Goal: Task Accomplishment & Management: Manage account settings

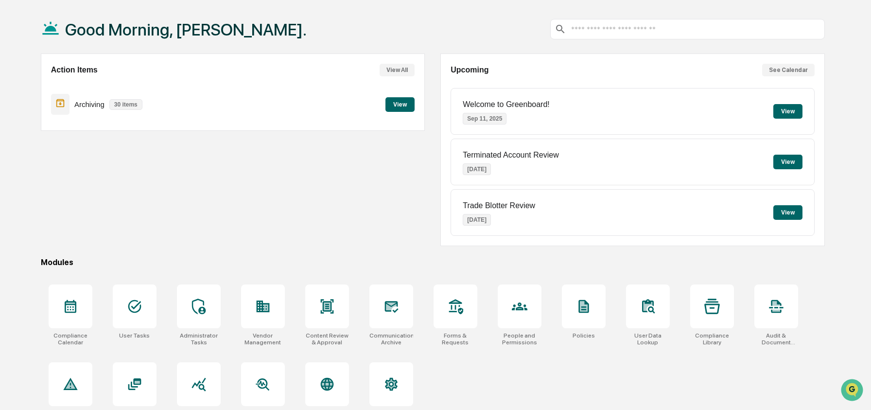
scroll to position [46, 0]
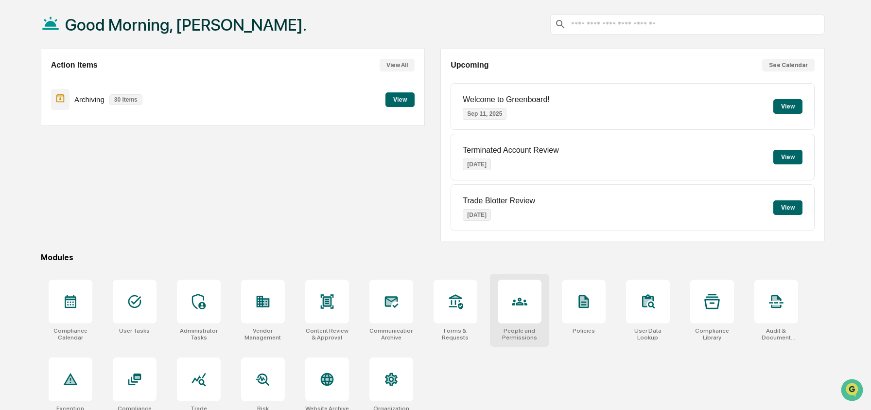
click at [534, 298] on div at bounding box center [520, 301] width 44 height 44
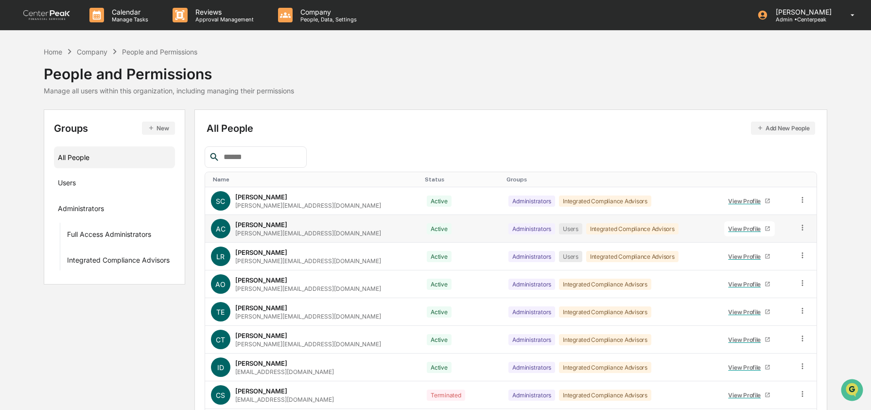
click at [800, 229] on icon at bounding box center [802, 227] width 9 height 9
click at [761, 246] on div "Groups & Permissions" at bounding box center [758, 244] width 81 height 12
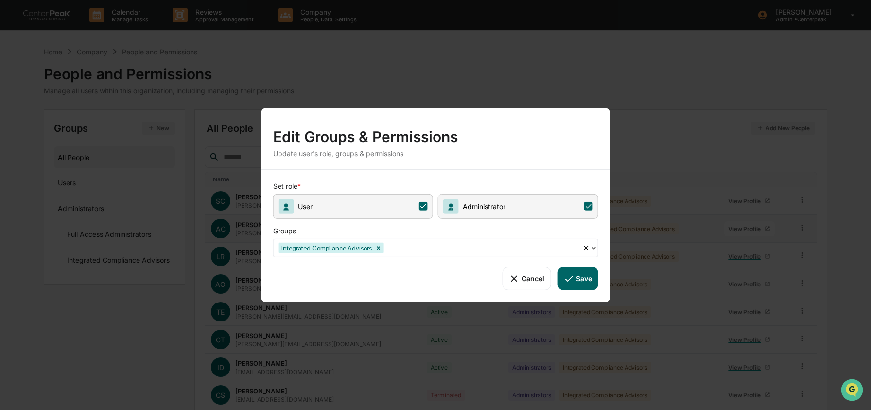
click at [431, 207] on span "User" at bounding box center [353, 205] width 160 height 25
click at [575, 280] on button "Save" at bounding box center [578, 277] width 40 height 23
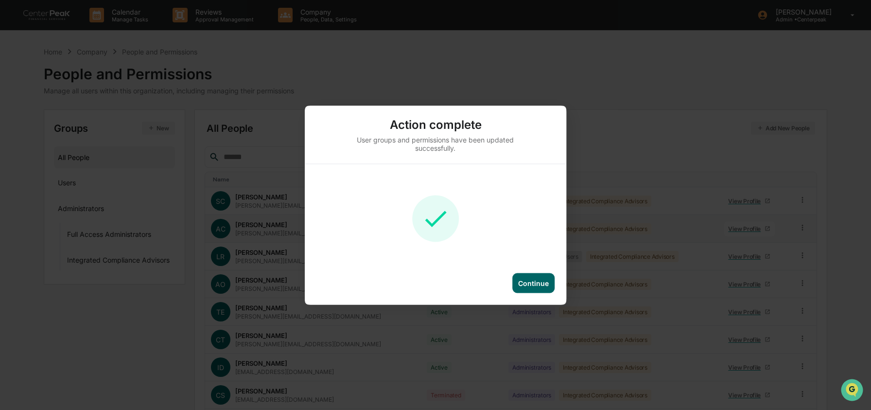
click at [547, 284] on div "Continue" at bounding box center [533, 283] width 31 height 8
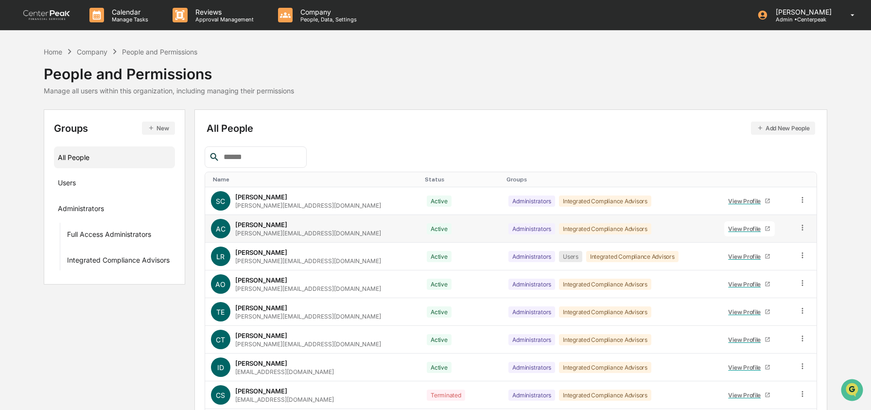
click at [52, 57] on div "People and Permissions" at bounding box center [169, 69] width 250 height 25
click at [46, 50] on div "Home" at bounding box center [53, 52] width 18 height 8
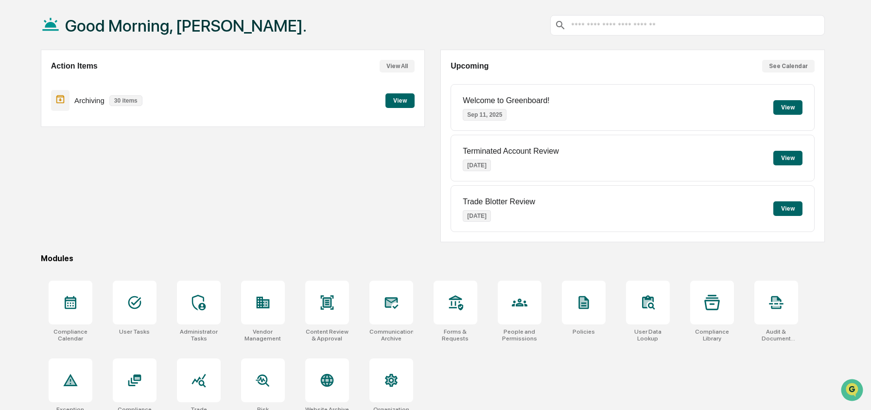
scroll to position [63, 0]
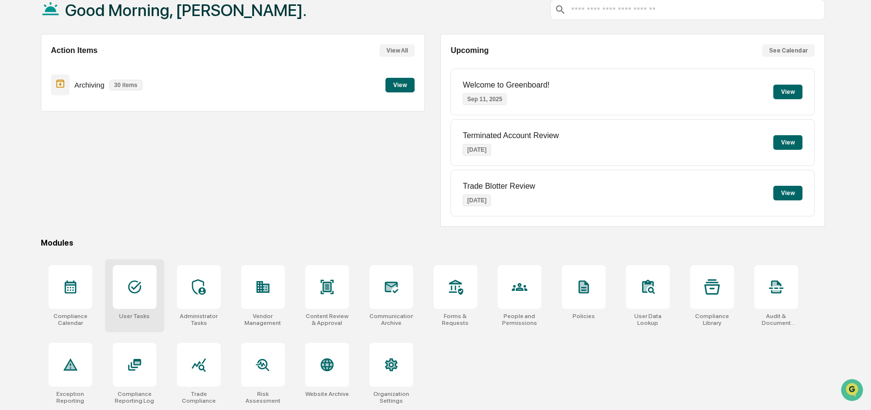
click at [131, 284] on icon at bounding box center [134, 286] width 13 height 13
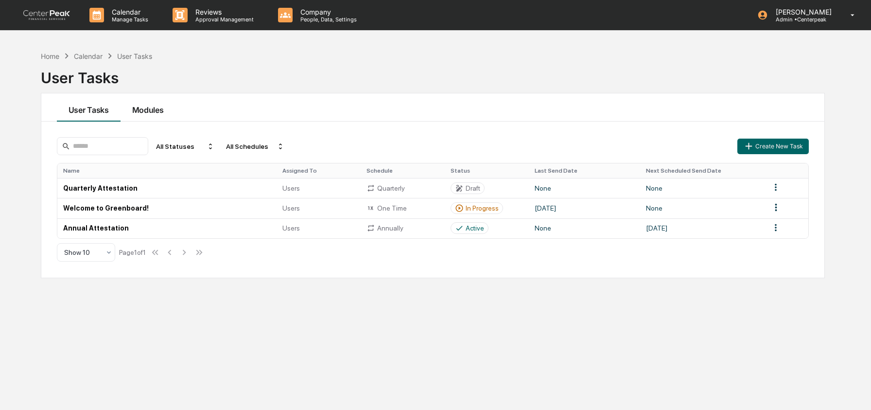
click at [147, 115] on button "Modules" at bounding box center [148, 107] width 55 height 28
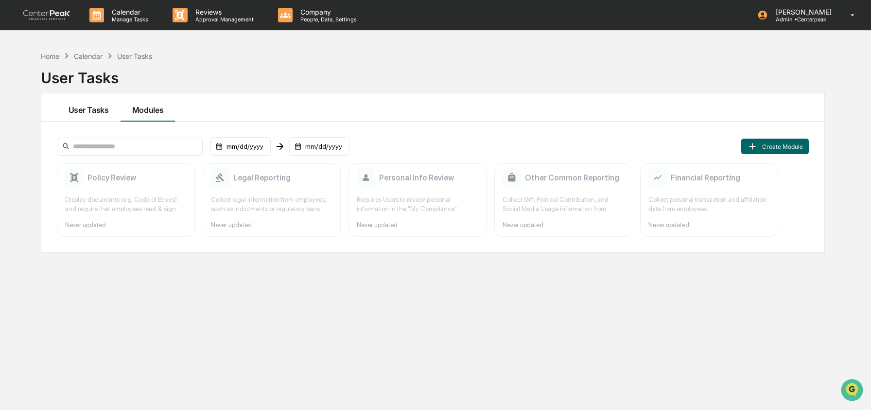
click at [98, 112] on button "User Tasks" at bounding box center [89, 107] width 64 height 28
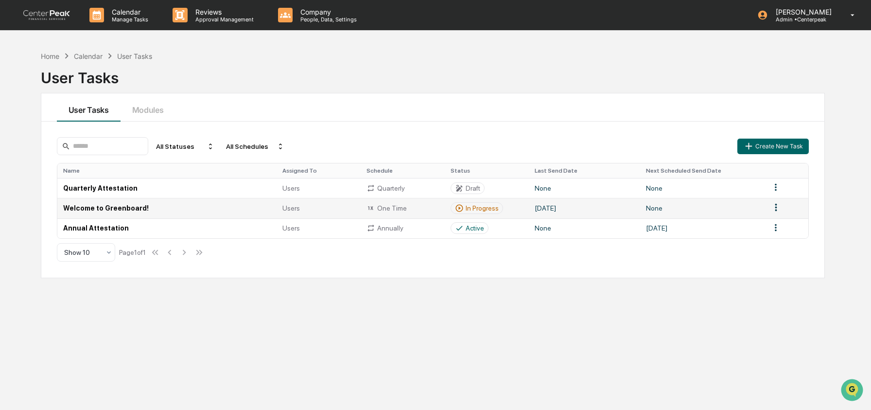
click at [147, 209] on td "Welcome to Greenboard!" at bounding box center [167, 208] width 220 height 20
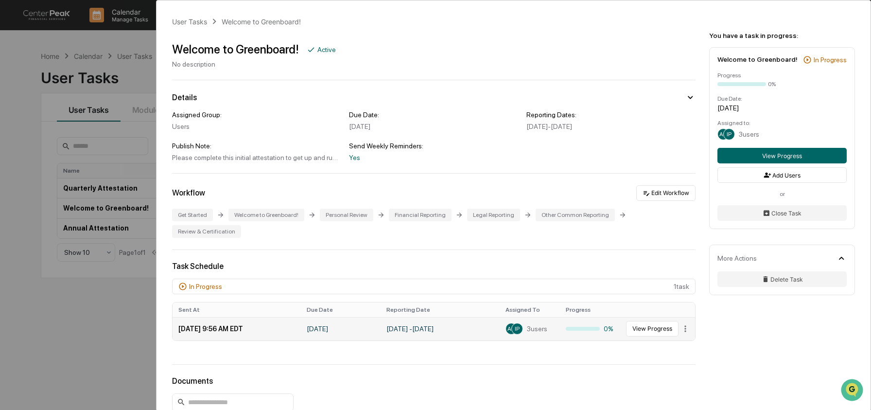
click at [518, 330] on div "AC IP" at bounding box center [515, 329] width 19 height 12
click at [679, 334] on html "Calendar Manage Tasks Reviews Approval Management Company People, Data, Setting…" at bounding box center [435, 205] width 871 height 410
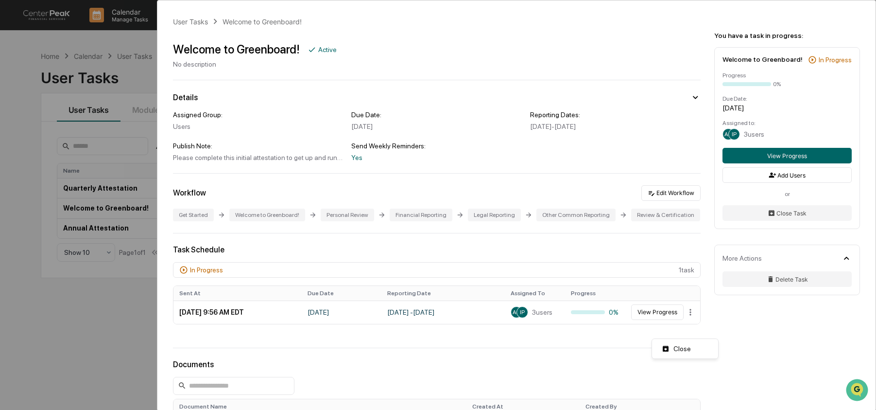
click at [649, 283] on html "Calendar Manage Tasks Reviews Approval Management Company People, Data, Setting…" at bounding box center [438, 205] width 876 height 410
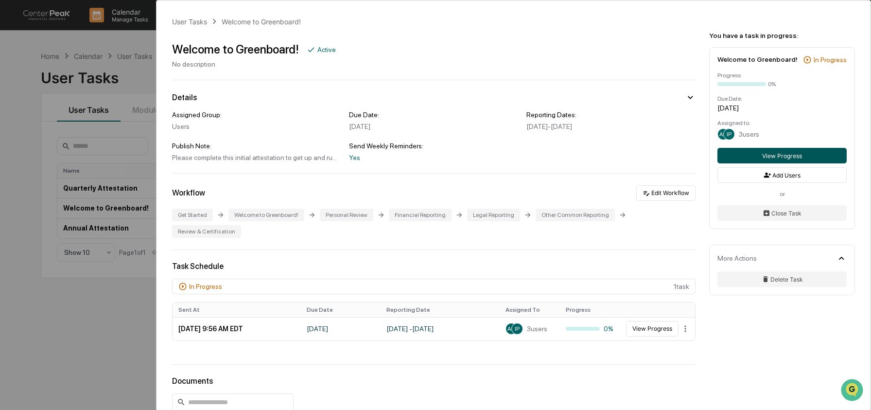
click at [778, 163] on button "View Progress" at bounding box center [781, 156] width 129 height 16
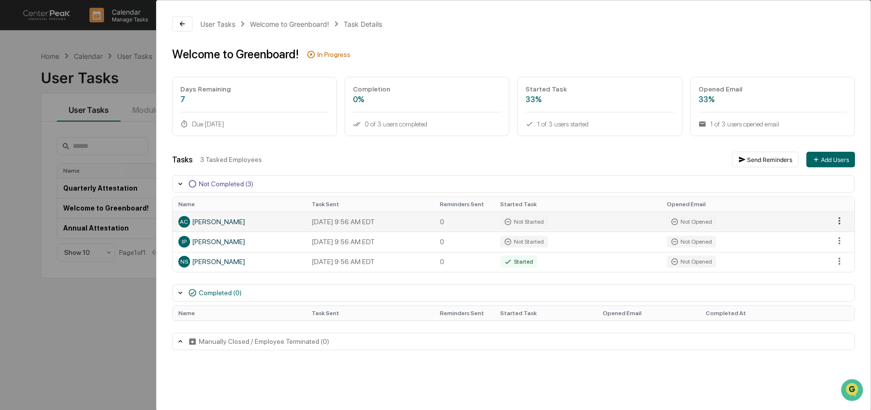
click at [839, 221] on html "Calendar Manage Tasks Reviews Approval Management Company People, Data, Setting…" at bounding box center [435, 205] width 871 height 410
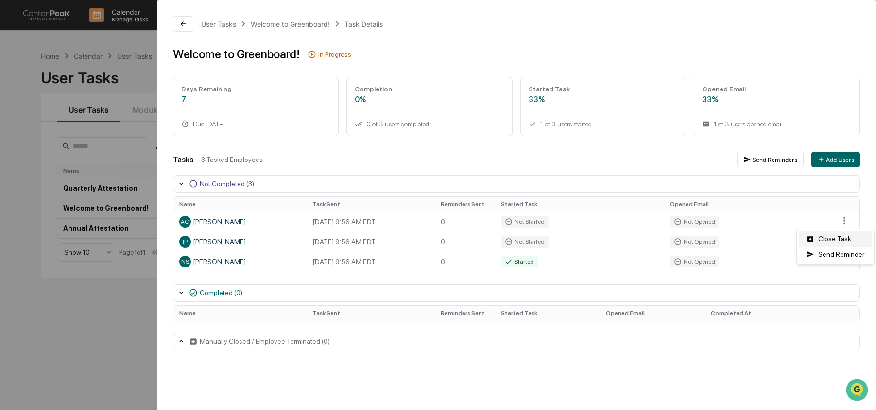
click at [836, 242] on div "Close Task" at bounding box center [835, 239] width 73 height 16
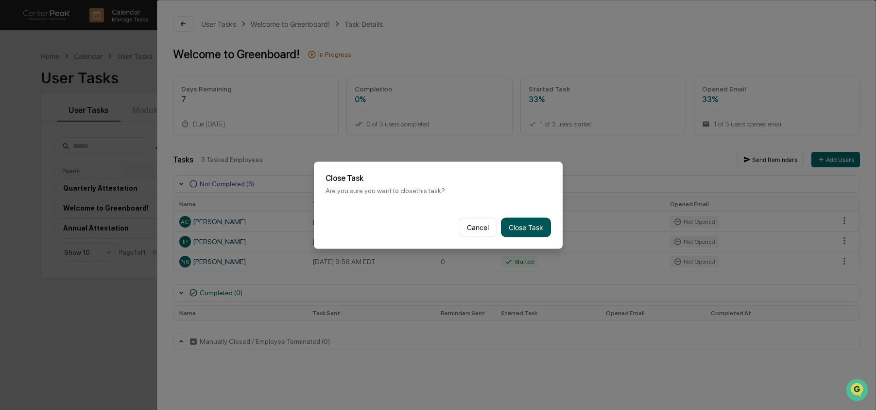
click at [523, 229] on button "Close Task" at bounding box center [526, 226] width 50 height 19
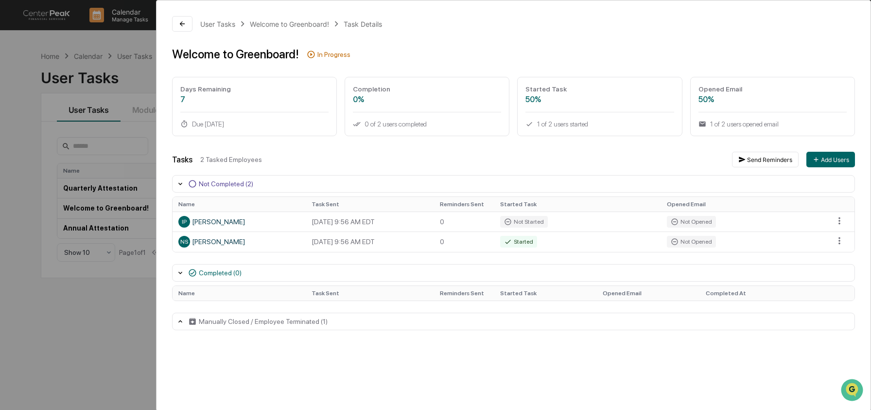
click at [113, 205] on div "User Tasks Welcome to Greenboard! Task Details Welcome to Greenboard! In Progre…" at bounding box center [435, 205] width 871 height 410
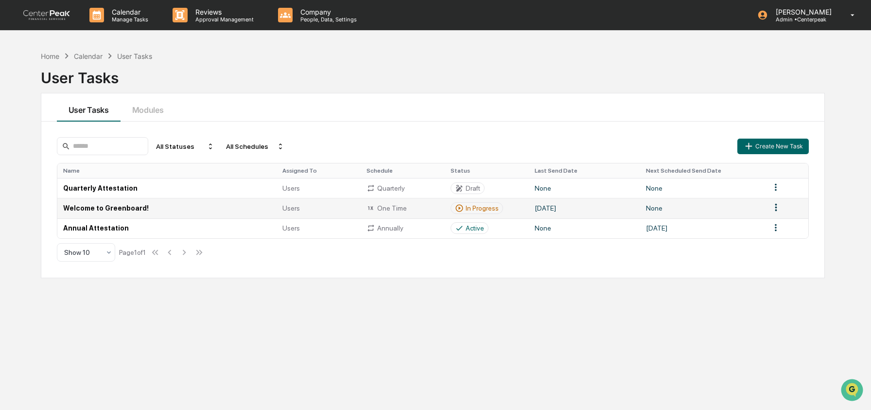
click at [114, 208] on td "Welcome to Greenboard!" at bounding box center [167, 208] width 220 height 20
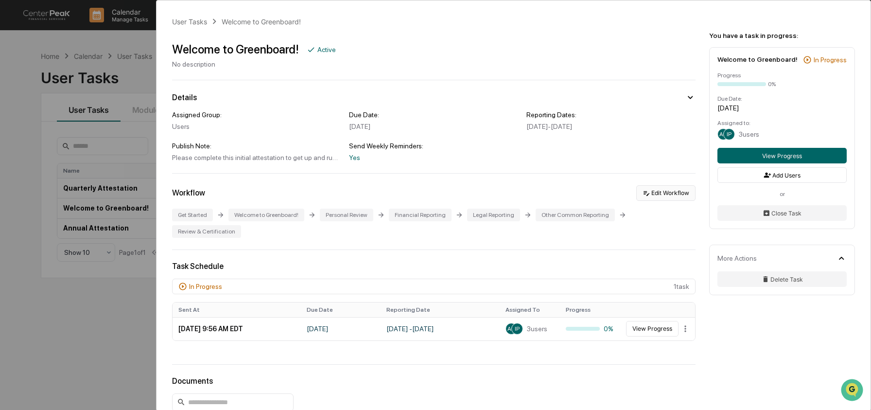
click at [652, 192] on button "Edit Workflow" at bounding box center [665, 193] width 59 height 16
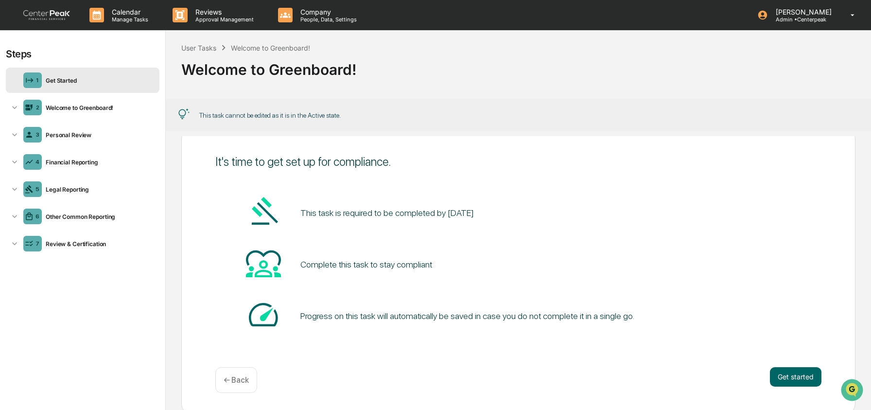
scroll to position [33, 0]
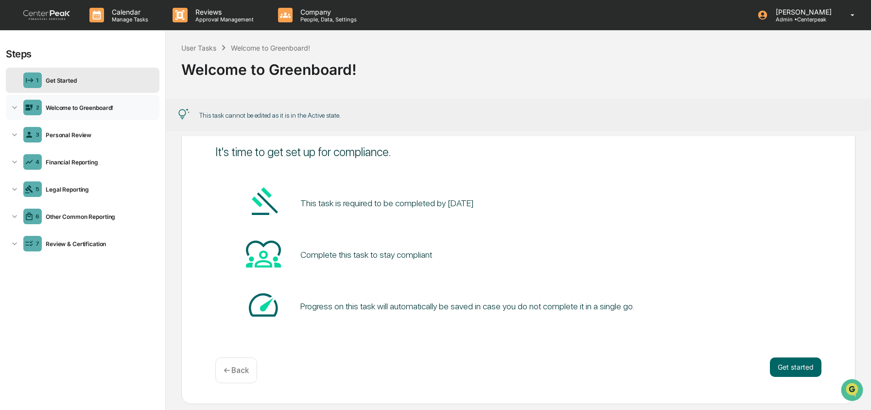
click at [104, 114] on div "2 Welcome to Greenboard!" at bounding box center [83, 107] width 154 height 25
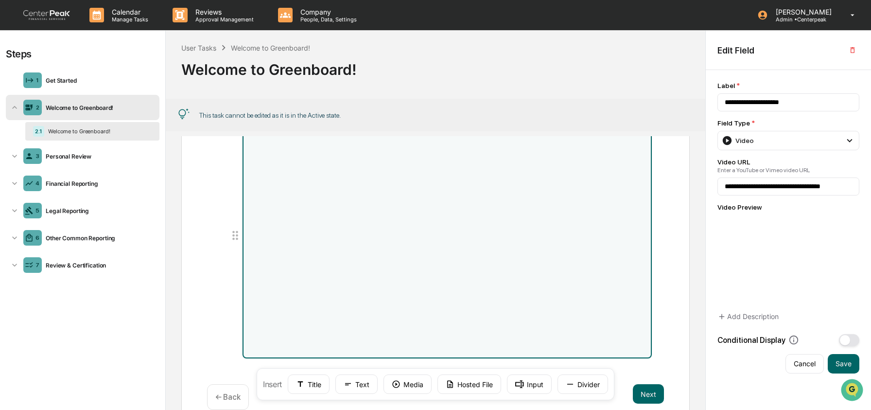
scroll to position [86, 0]
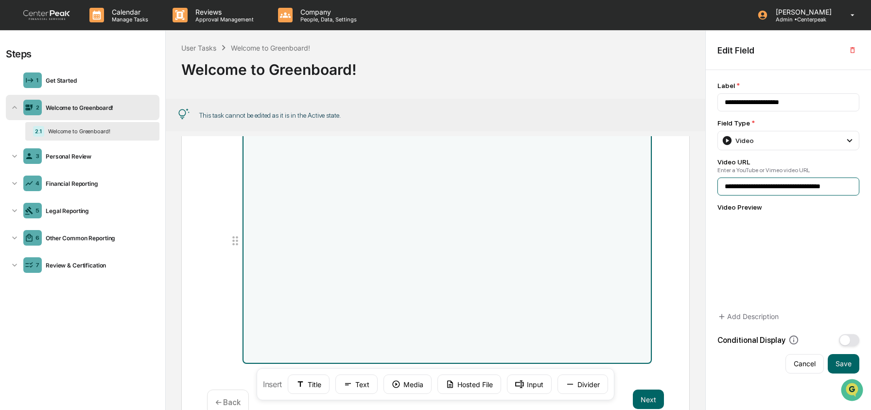
click at [745, 188] on input "**********" at bounding box center [788, 186] width 142 height 18
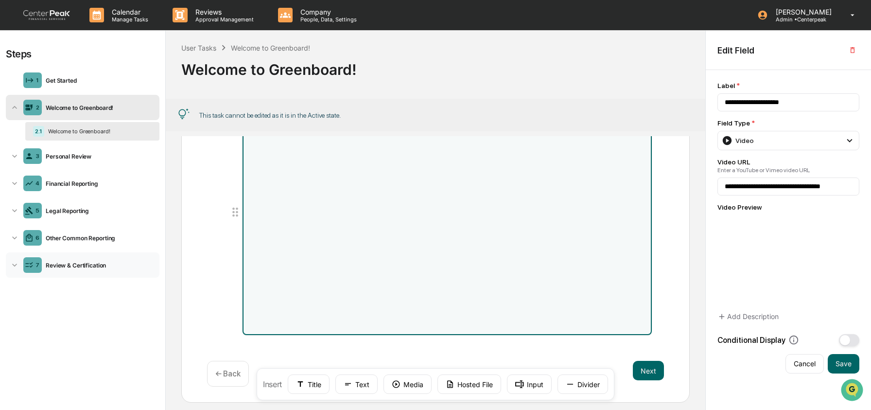
scroll to position [119, 0]
click at [88, 157] on div "Personal Review" at bounding box center [99, 156] width 114 height 7
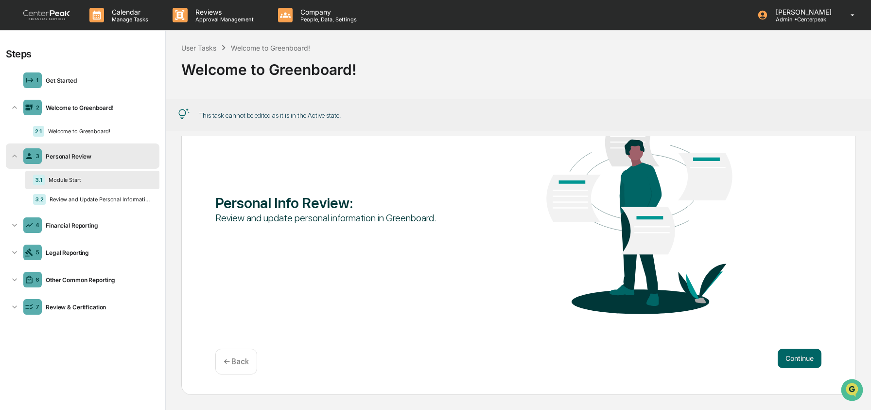
scroll to position [0, 0]
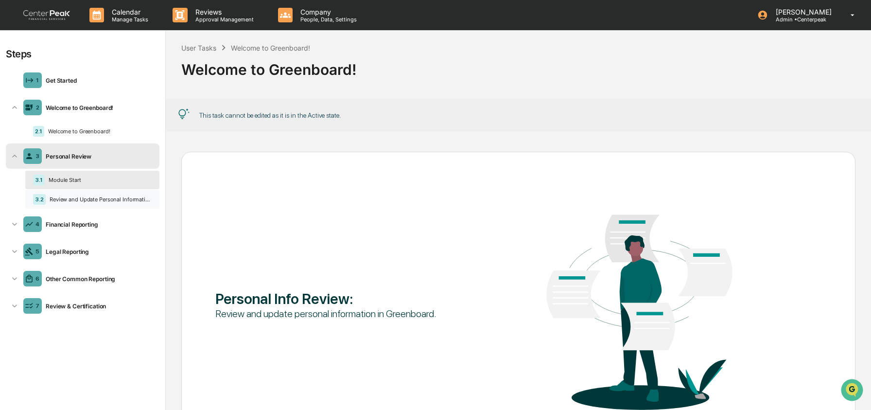
click at [86, 195] on div "3.2 Review and Update Personal Information" at bounding box center [92, 199] width 134 height 18
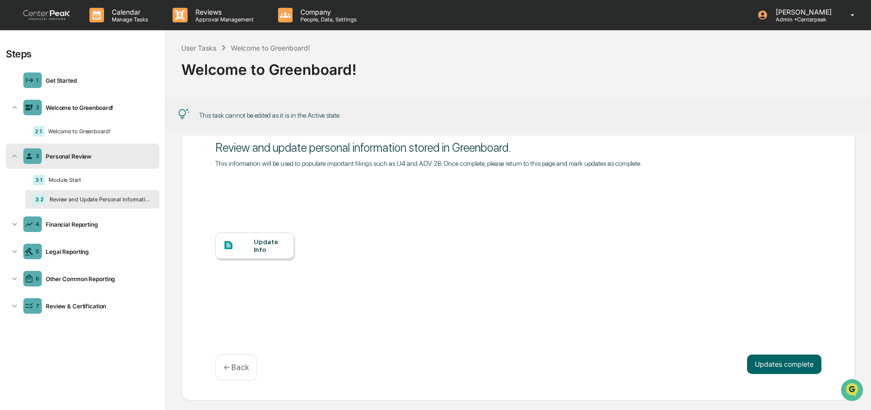
scroll to position [47, 0]
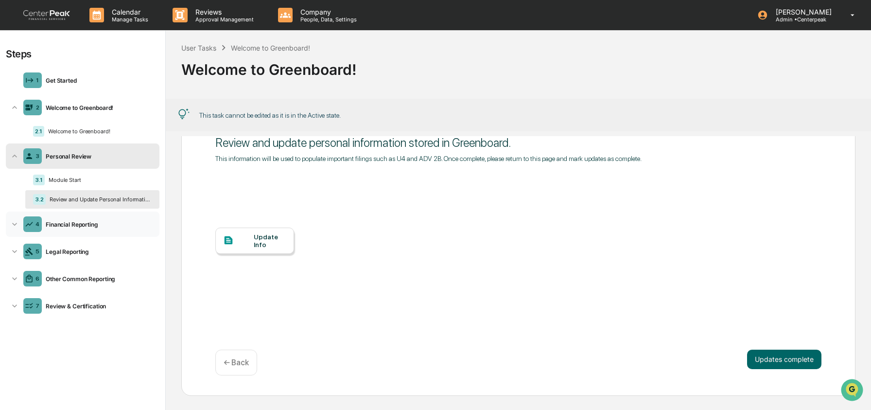
click at [91, 224] on div "Financial Reporting" at bounding box center [99, 224] width 114 height 7
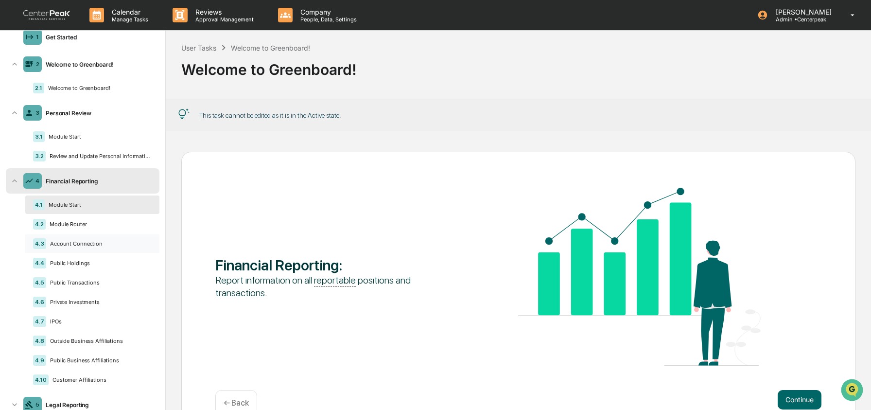
scroll to position [52, 0]
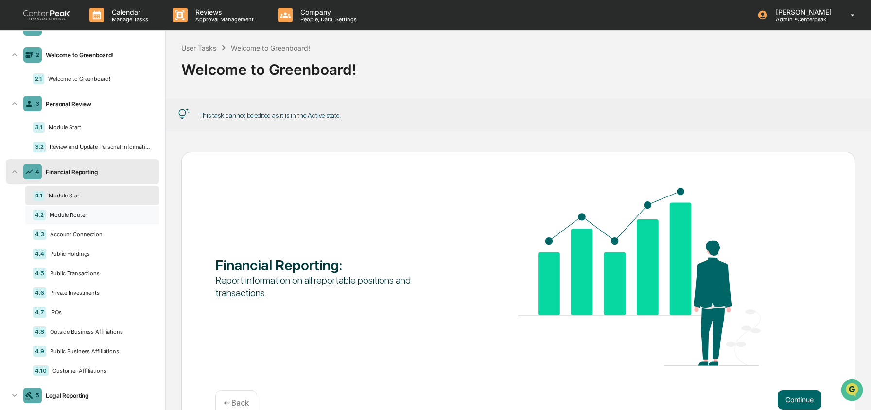
click at [84, 218] on div "Module Router" at bounding box center [99, 214] width 106 height 7
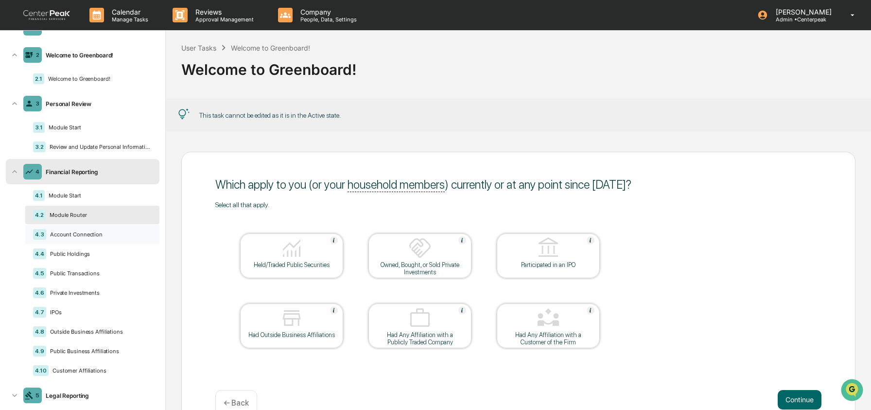
click at [83, 235] on div "Account Connection" at bounding box center [98, 234] width 105 height 7
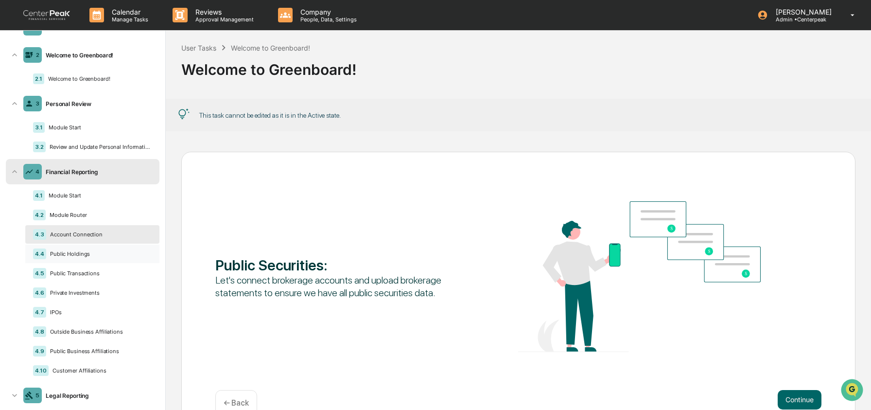
click at [82, 256] on div "Public Holdings" at bounding box center [98, 253] width 105 height 7
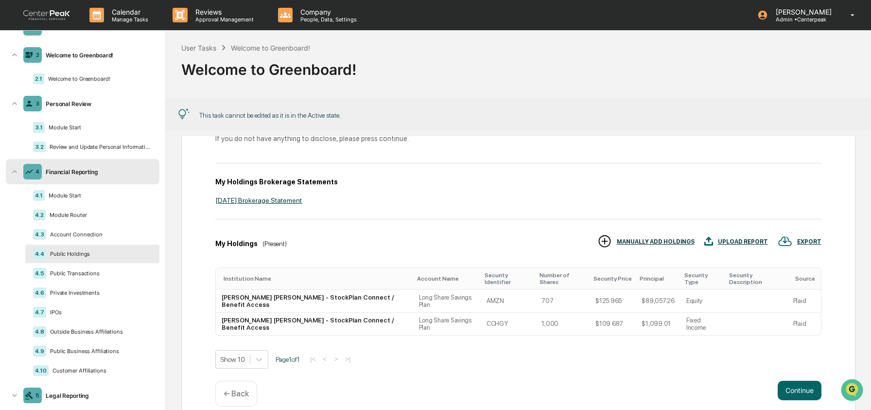
scroll to position [64, 0]
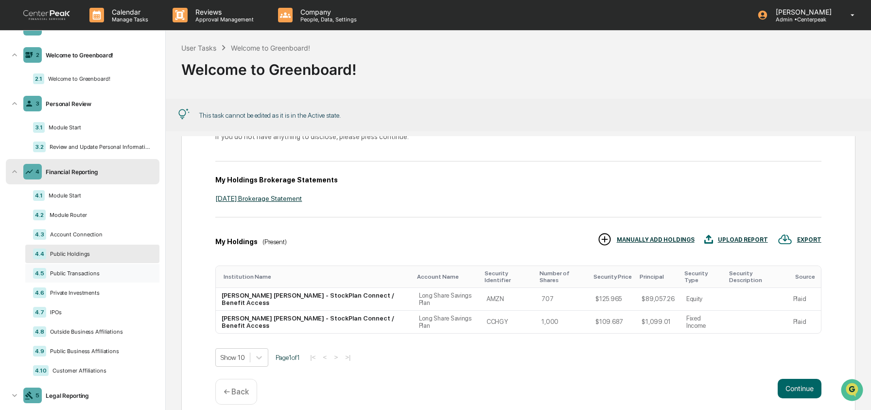
click at [81, 277] on div "Public Transactions" at bounding box center [98, 273] width 105 height 7
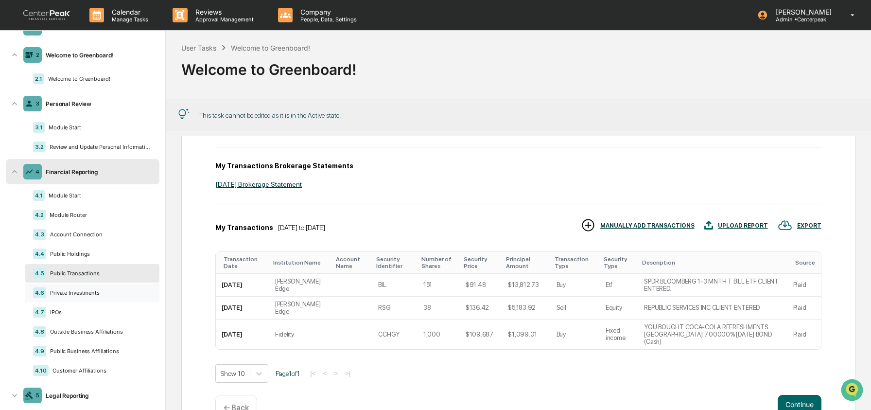
click at [84, 295] on div "Private Investments" at bounding box center [98, 292] width 105 height 7
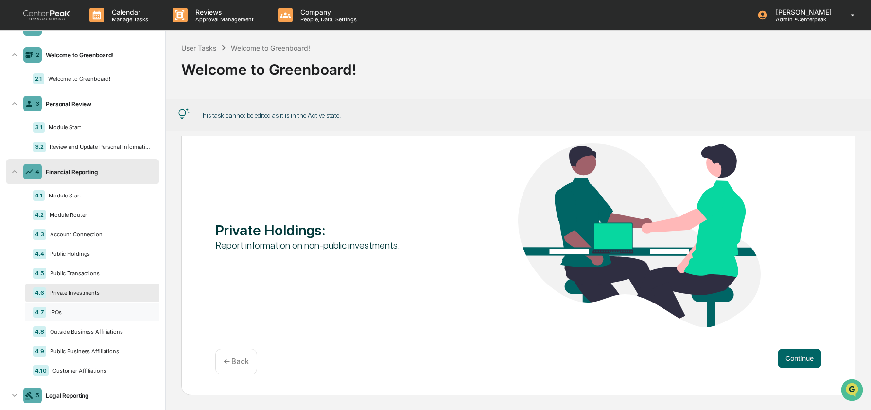
click at [75, 315] on div "IPOs" at bounding box center [98, 312] width 105 height 7
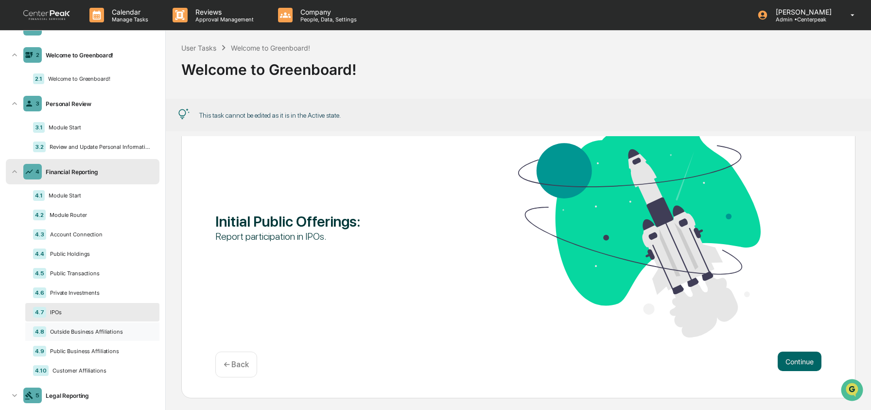
click at [77, 335] on div "Outside Business Affiliations" at bounding box center [98, 331] width 105 height 7
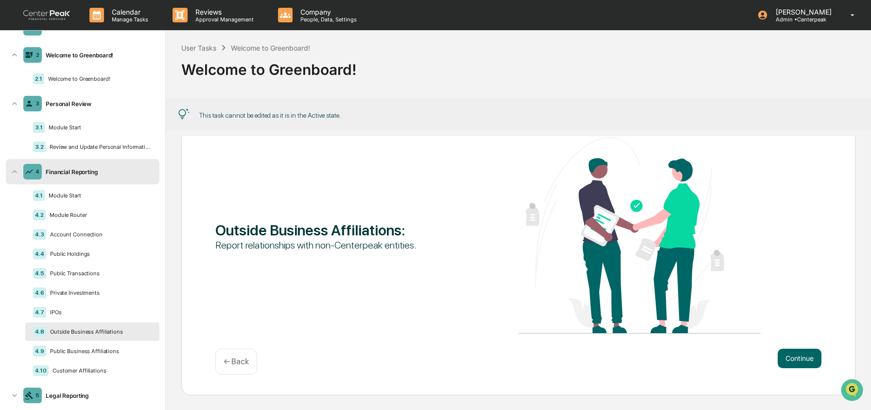
scroll to position [41, 0]
click at [97, 354] on div "Public Business Affiliations" at bounding box center [98, 351] width 105 height 7
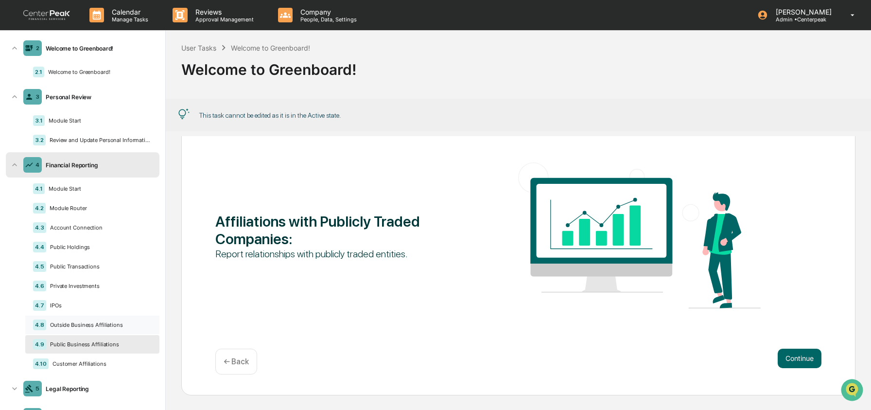
scroll to position [72, 0]
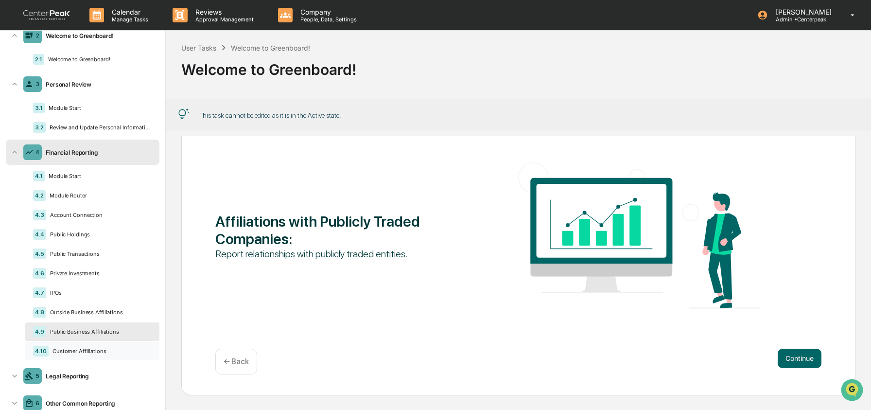
click at [92, 352] on div "4.10 Customer Affiliations" at bounding box center [92, 351] width 134 height 18
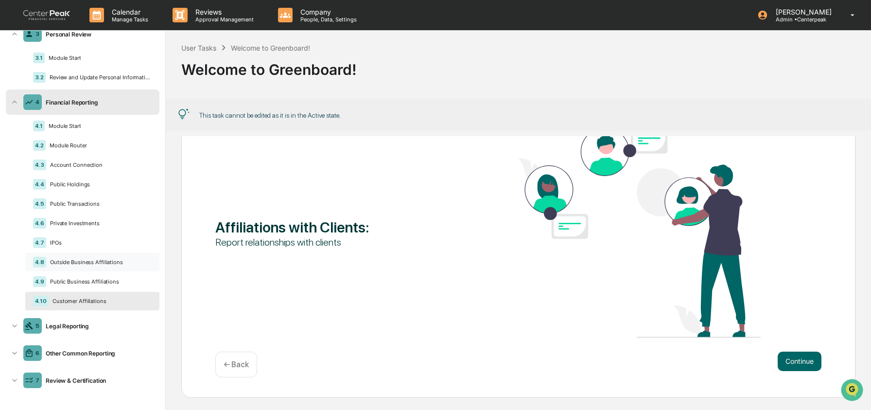
scroll to position [0, 0]
click at [77, 330] on div "5 Legal Reporting" at bounding box center [83, 325] width 154 height 25
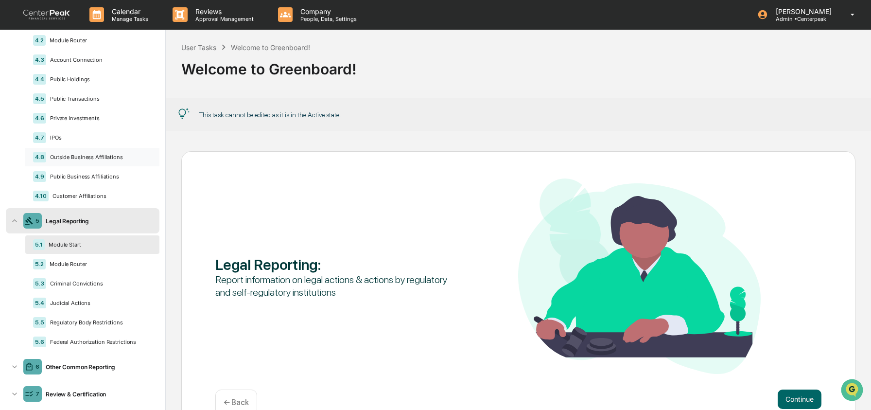
scroll to position [244, 0]
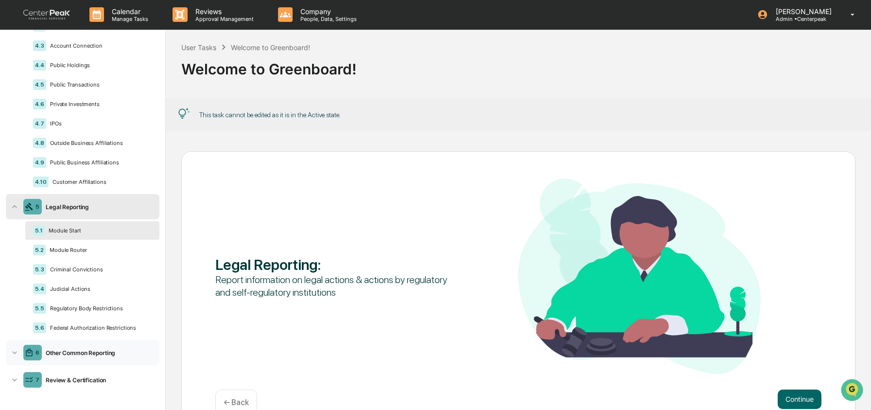
click at [50, 356] on div "Other Common Reporting" at bounding box center [99, 352] width 114 height 7
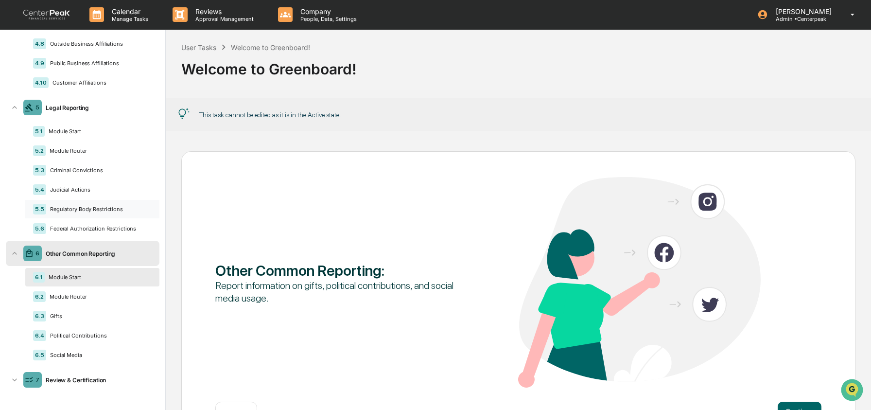
scroll to position [351, 0]
click at [99, 350] on div "6.5 Social Media" at bounding box center [92, 355] width 134 height 18
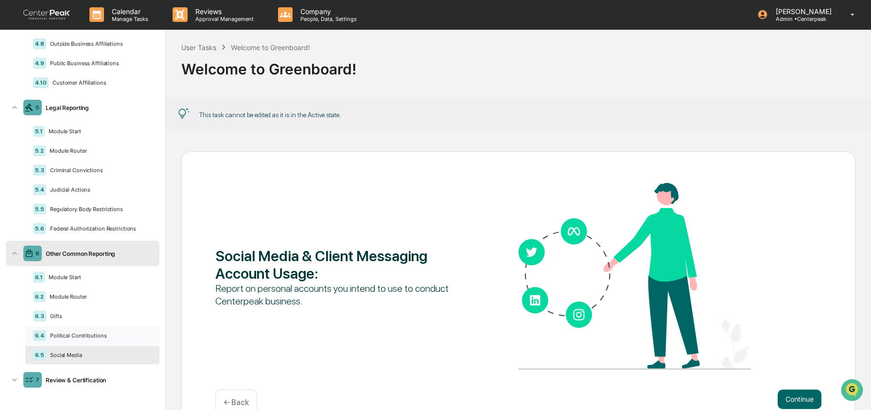
click at [91, 332] on div "Political Contributions" at bounding box center [98, 335] width 105 height 7
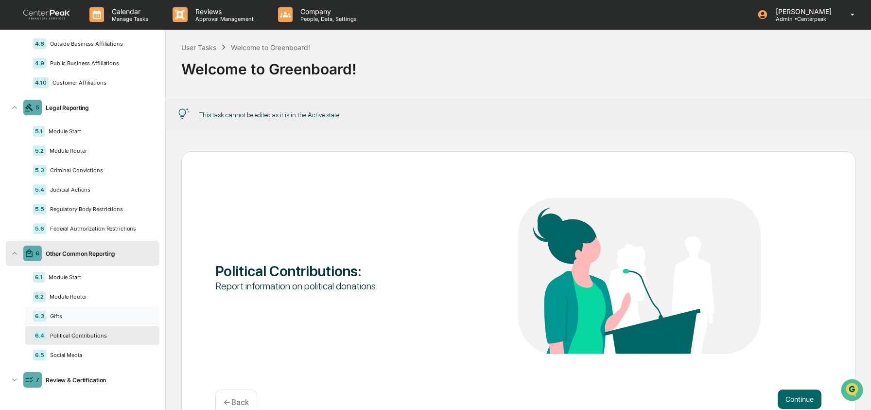
click at [85, 319] on div "6.3 Gifts" at bounding box center [92, 316] width 134 height 18
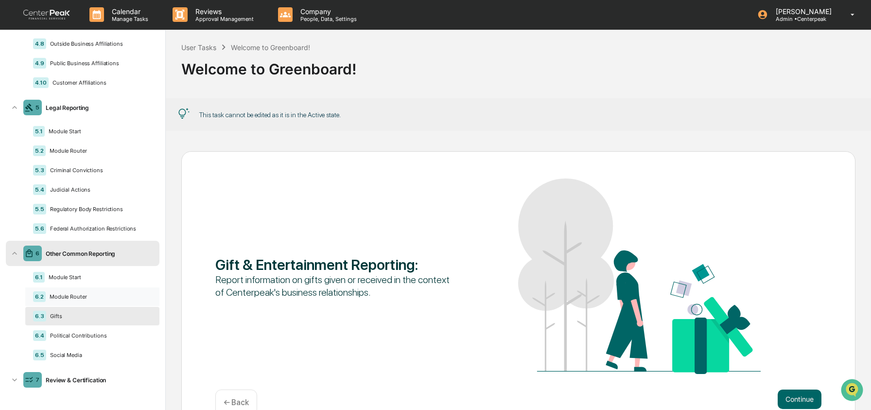
click at [79, 297] on div "Module Router" at bounding box center [99, 296] width 106 height 7
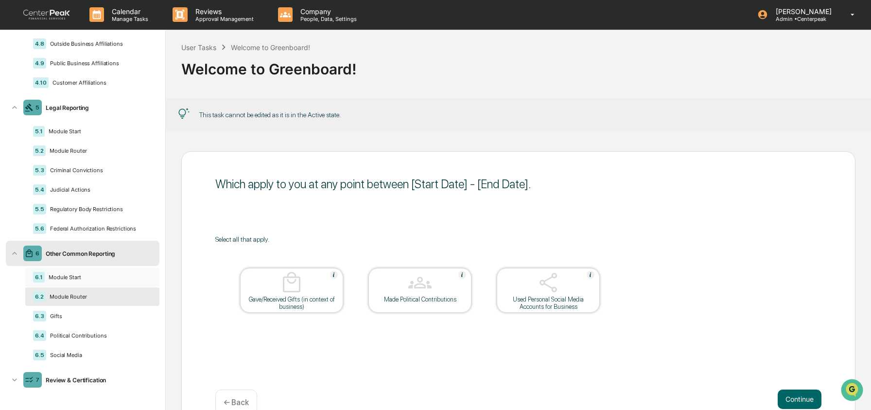
click at [79, 276] on div "Module Start" at bounding box center [98, 277] width 107 height 7
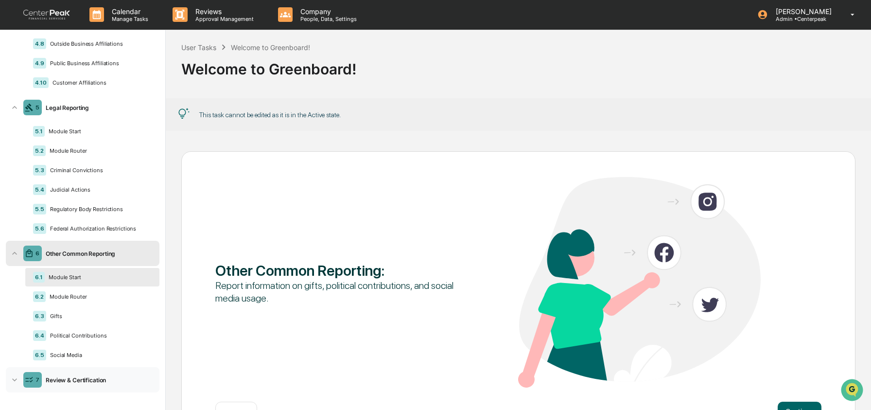
click at [70, 379] on div "Review & Certification" at bounding box center [99, 379] width 114 height 7
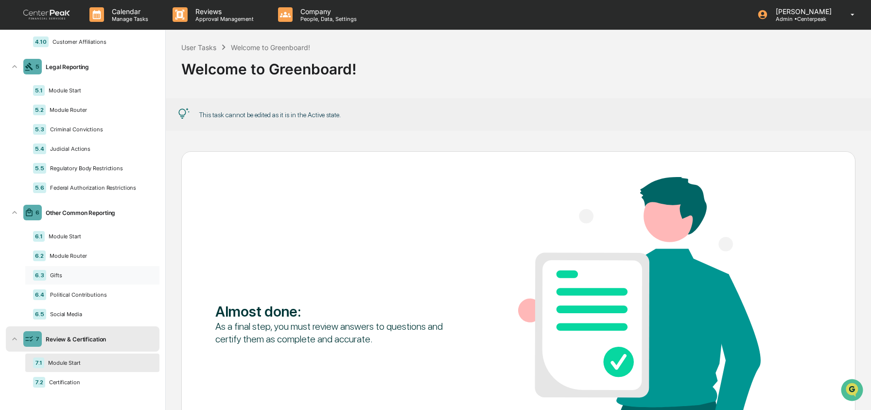
scroll to position [391, 0]
click at [777, 23] on div "Ashley Craddock Admin • Centerpeak" at bounding box center [809, 15] width 123 height 30
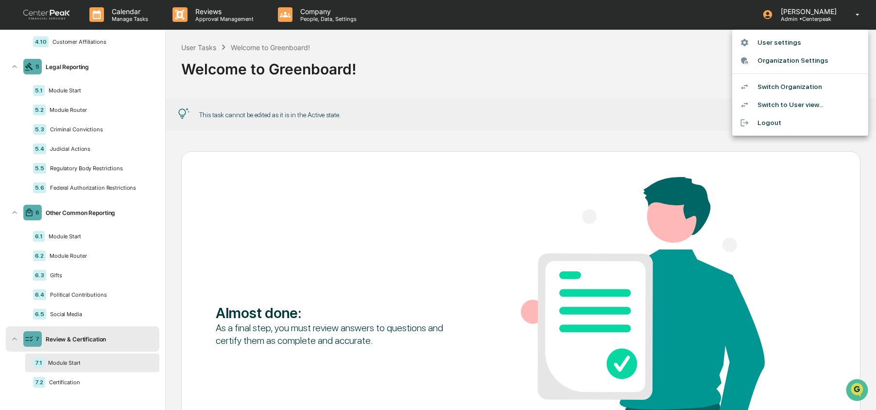
click at [370, 73] on div at bounding box center [438, 205] width 876 height 410
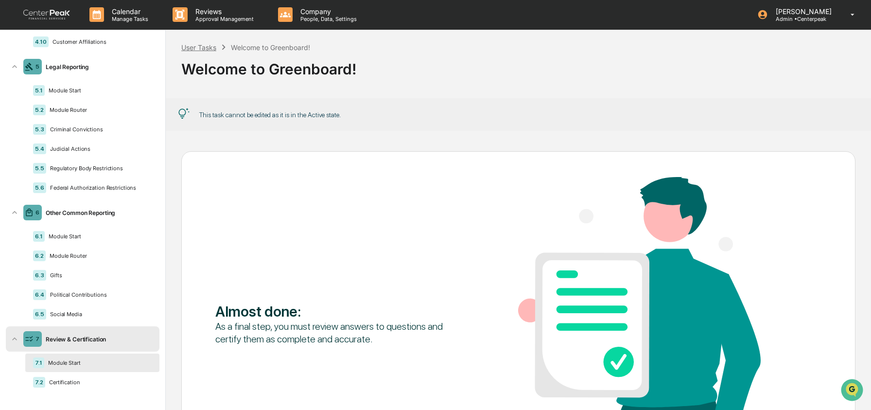
click at [187, 44] on div "User Tasks" at bounding box center [198, 47] width 35 height 8
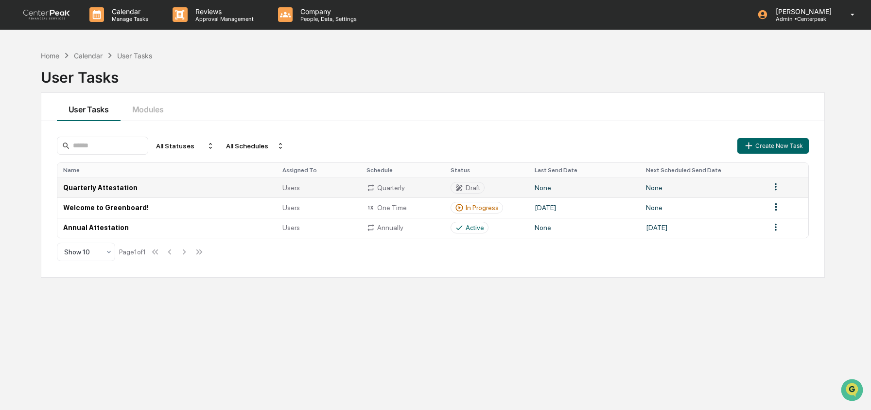
click at [107, 190] on td "Quarterly Attestation" at bounding box center [167, 187] width 220 height 20
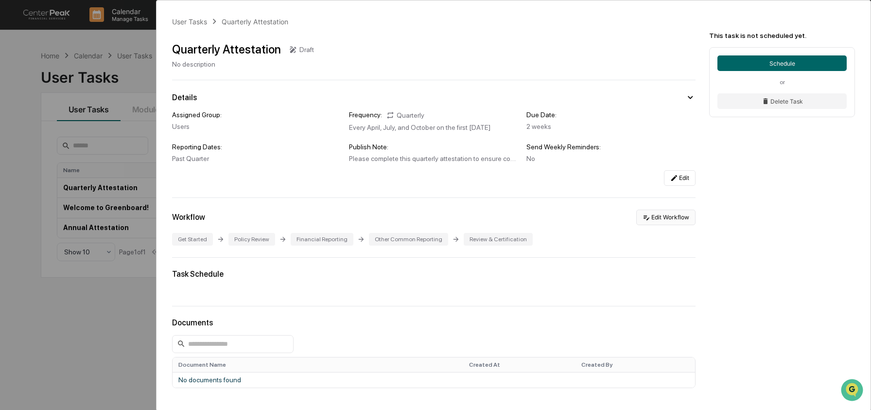
click at [643, 216] on icon at bounding box center [647, 217] width 8 height 8
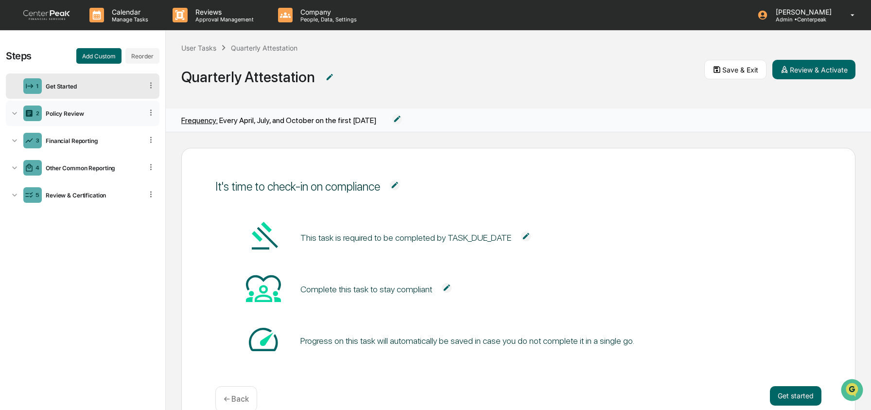
click at [95, 110] on div "Policy Review" at bounding box center [92, 113] width 101 height 7
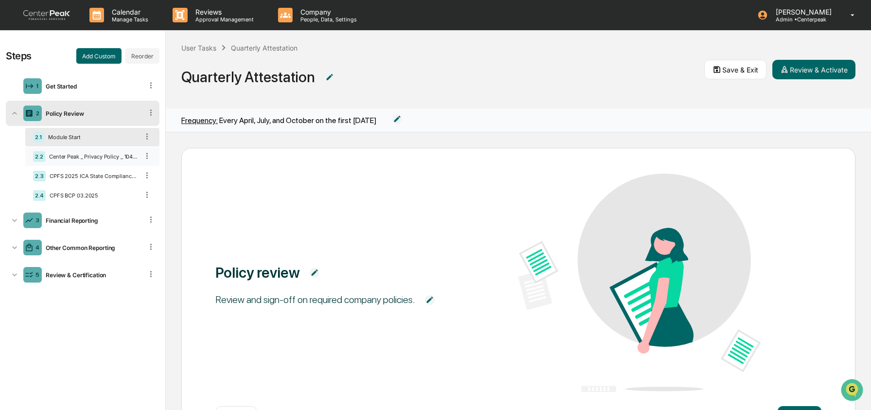
click at [87, 165] on div "2.2 Center Peak _ Privacy Policy _ 104.02.2025" at bounding box center [92, 156] width 134 height 18
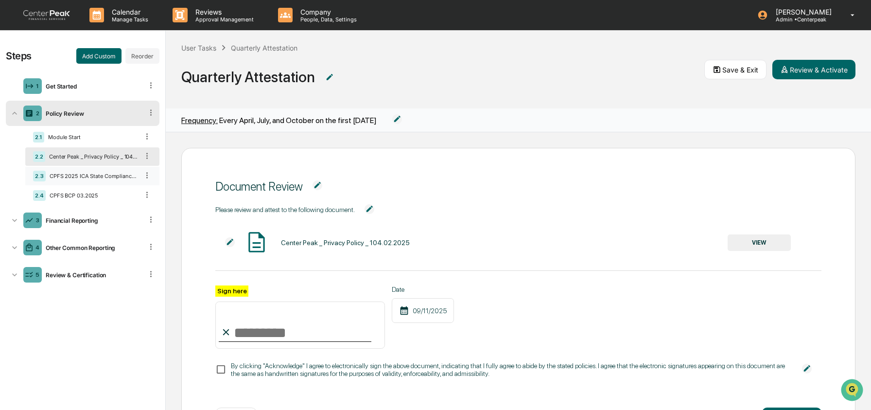
click at [87, 177] on div "CPFS 2025 ICA State Compliance Manual" at bounding box center [92, 176] width 93 height 7
click at [69, 222] on div "Financial Reporting" at bounding box center [92, 220] width 101 height 7
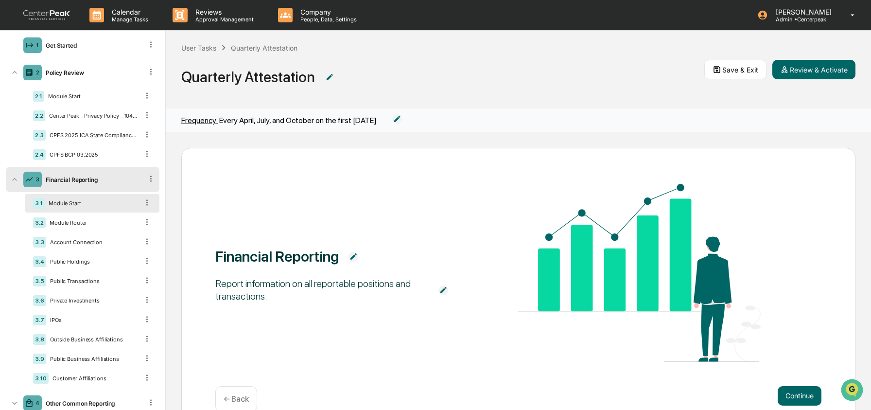
scroll to position [100, 0]
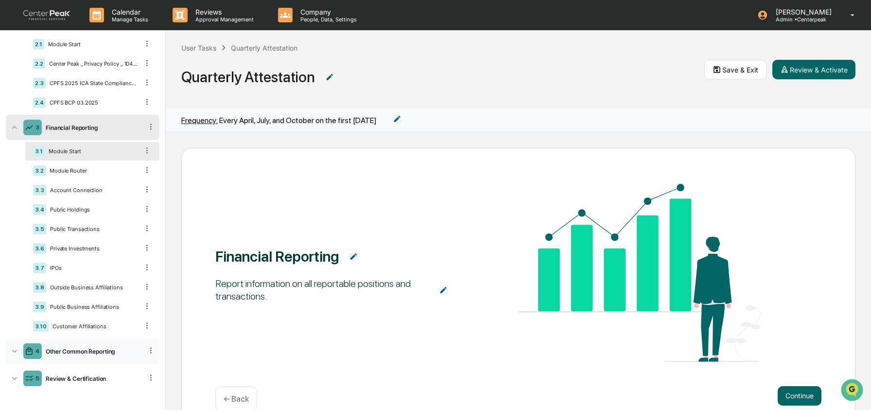
click at [80, 356] on div "4 Other Common Reporting" at bounding box center [83, 350] width 154 height 25
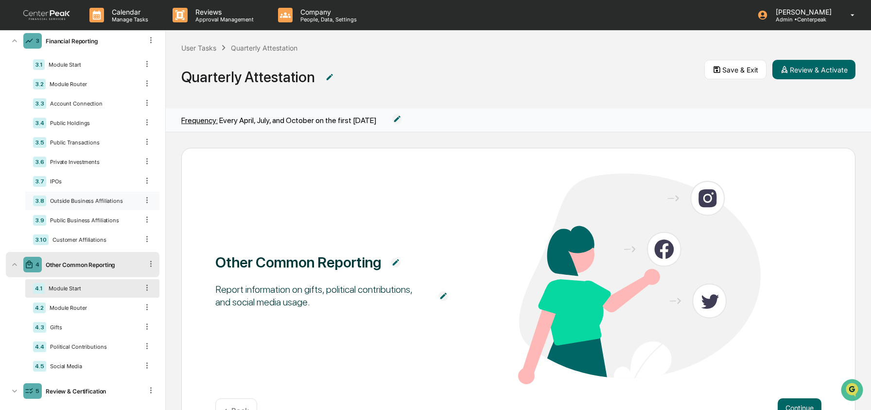
scroll to position [201, 0]
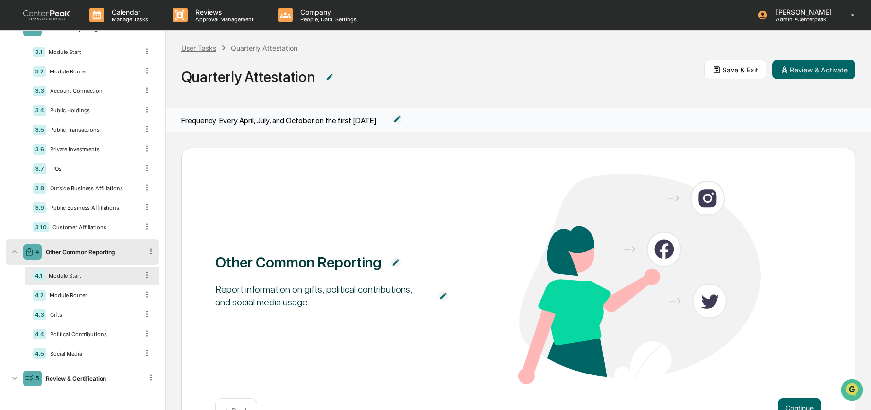
click at [188, 46] on div "User Tasks" at bounding box center [198, 48] width 35 height 8
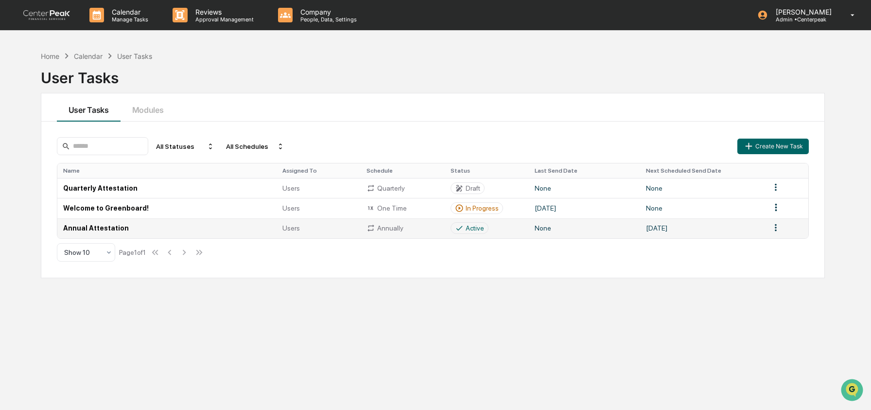
click at [135, 234] on td "Annual Attestation" at bounding box center [167, 228] width 220 height 20
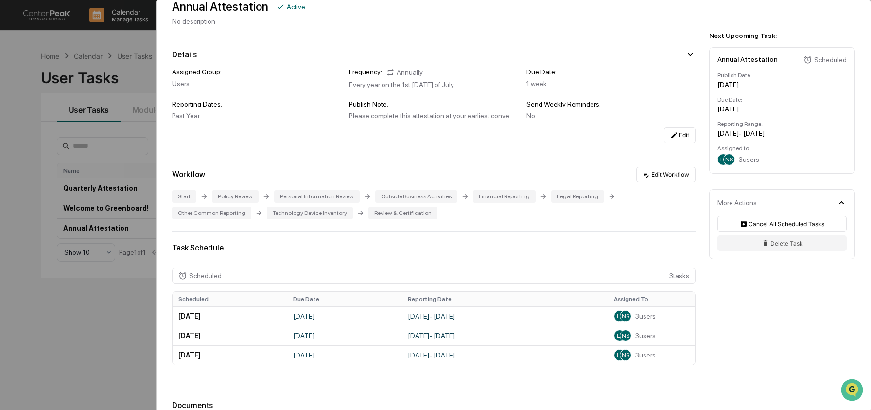
scroll to position [64, 0]
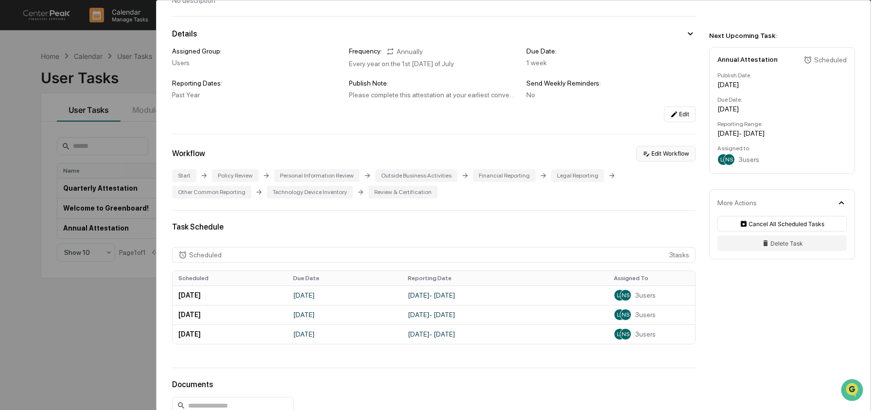
click at [672, 153] on button "Edit Workflow" at bounding box center [665, 154] width 59 height 16
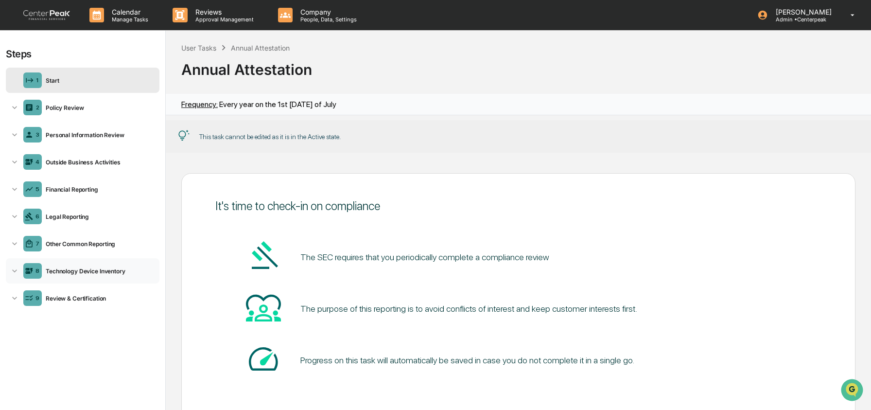
click at [54, 274] on div "Technology Device Inventory" at bounding box center [99, 270] width 114 height 7
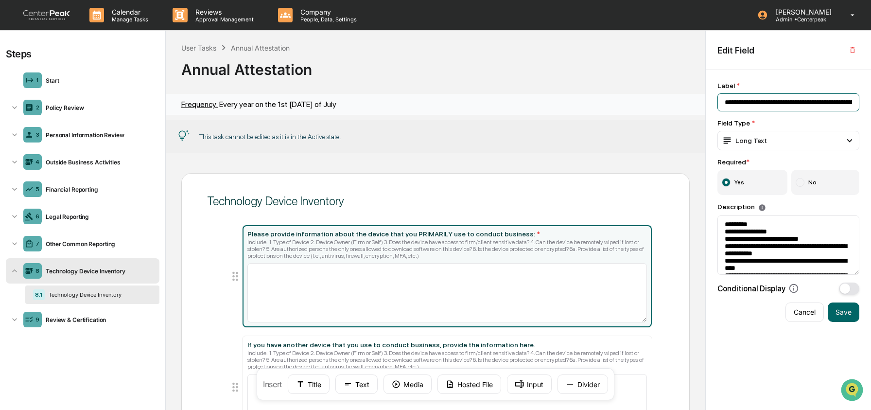
click at [751, 105] on input "**********" at bounding box center [788, 102] width 142 height 18
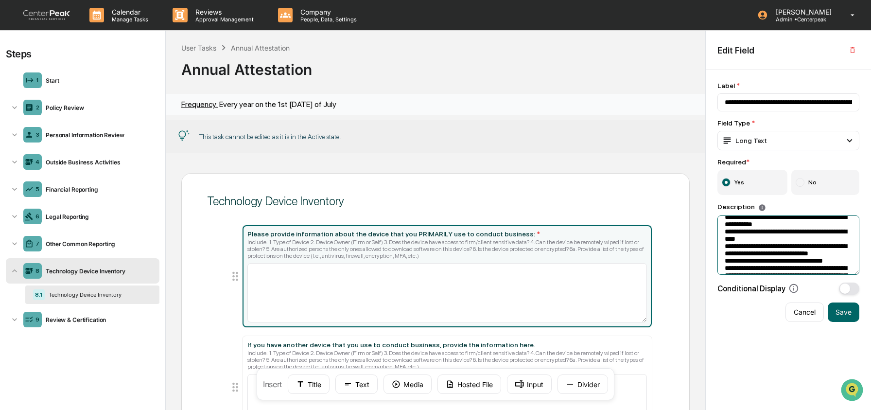
scroll to position [84, 0]
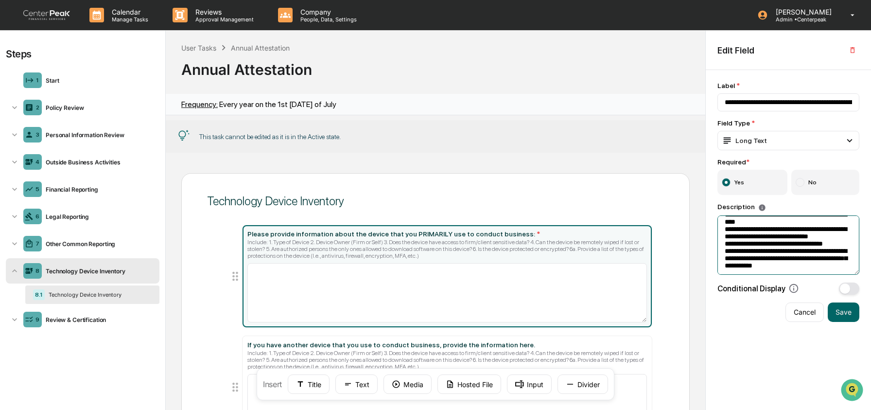
drag, startPoint x: 724, startPoint y: 225, endPoint x: 807, endPoint y: 281, distance: 100.0
click at [807, 281] on div "**********" at bounding box center [788, 188] width 142 height 213
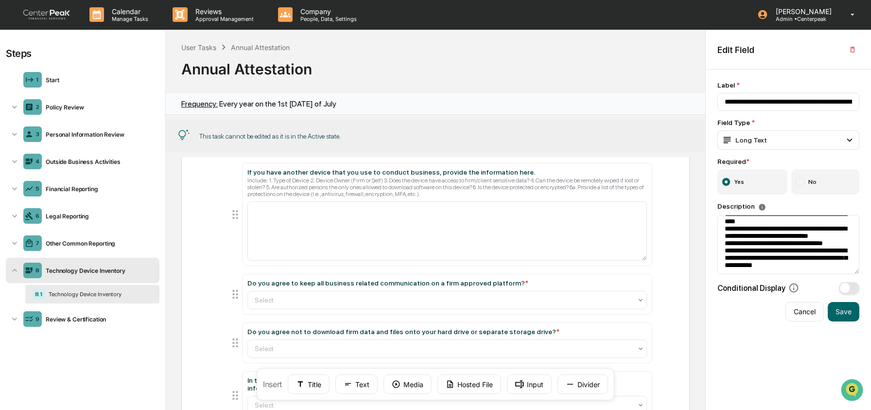
scroll to position [178, 0]
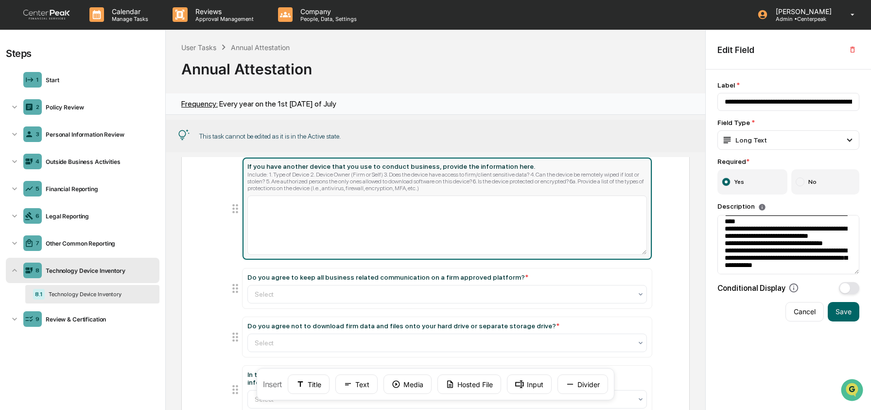
click at [273, 185] on div "Include: 1. Type of Device 2. Device Owner (Firm or Self) 3. Does the device ha…" at bounding box center [446, 181] width 399 height 20
type input "**********"
type textarea "**********"
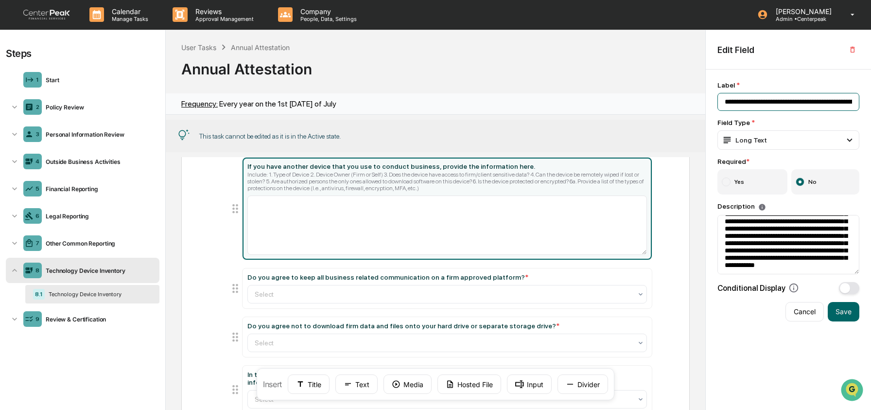
click at [752, 101] on input "**********" at bounding box center [788, 102] width 142 height 18
click at [751, 242] on textarea "**********" at bounding box center [788, 244] width 142 height 59
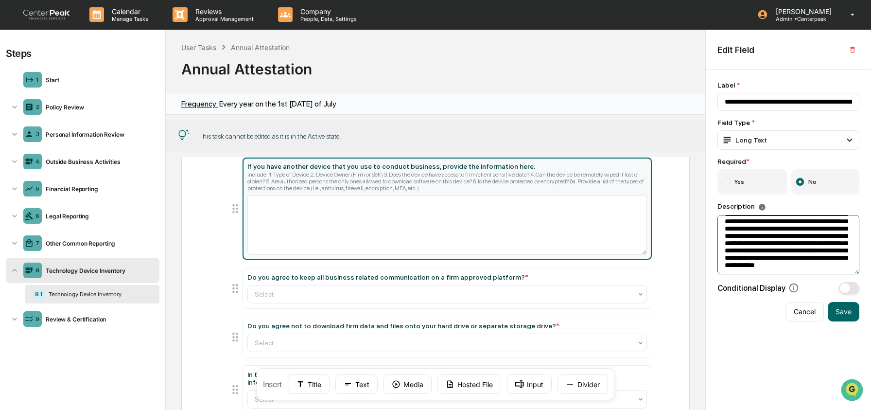
click at [751, 242] on textarea "**********" at bounding box center [788, 244] width 142 height 59
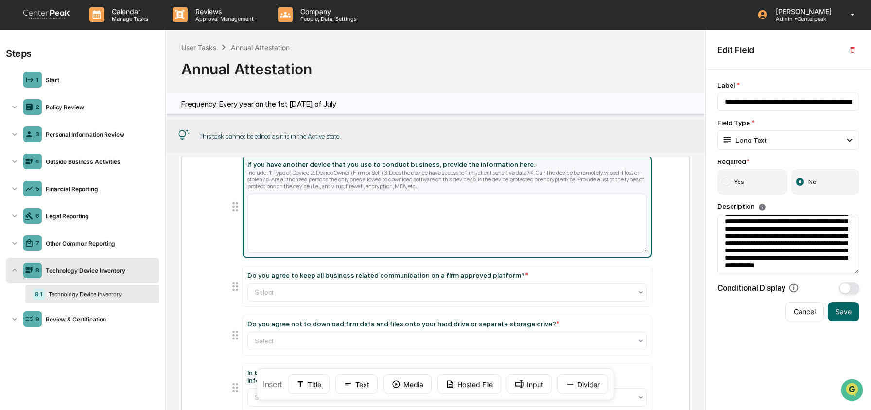
scroll to position [182, 0]
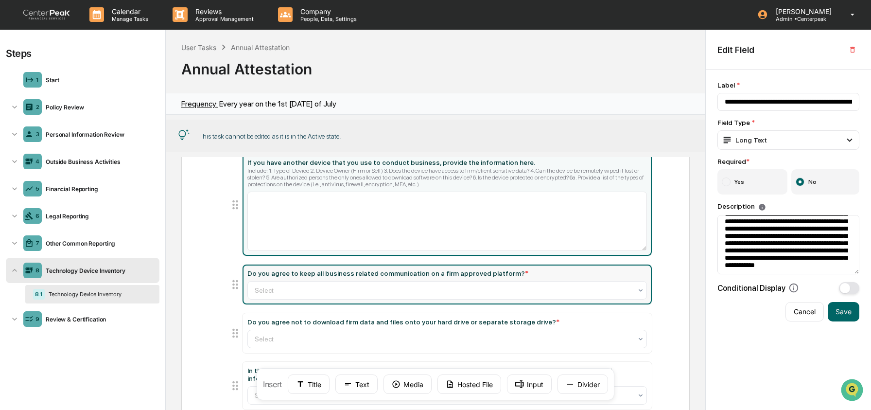
click at [254, 280] on div "Do you agree to keep all business related communication on a firm approved plat…" at bounding box center [446, 284] width 399 height 30
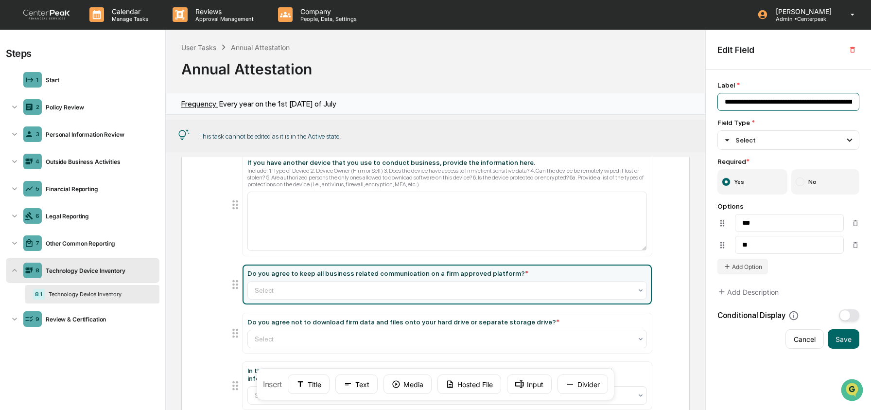
click at [794, 107] on input "**********" at bounding box center [788, 102] width 142 height 18
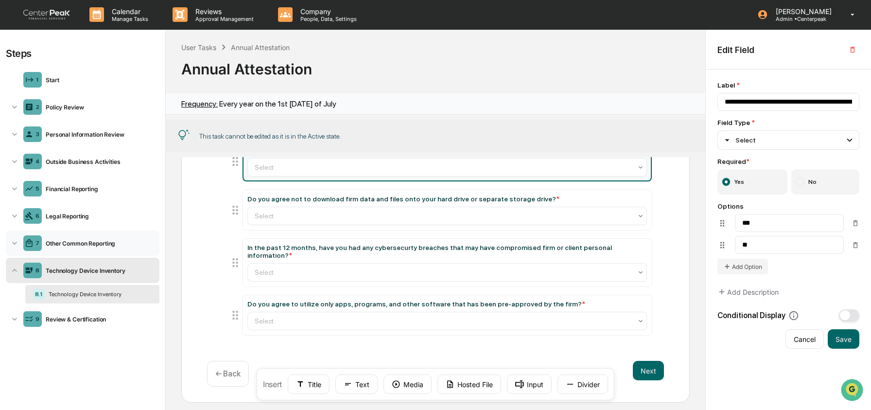
scroll to position [306, 0]
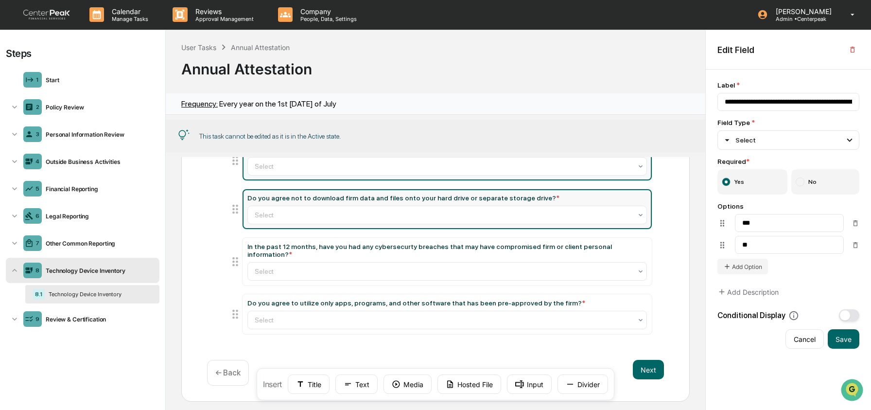
click at [290, 206] on div "Do you agree not to download firm data and files onto your hard drive or separa…" at bounding box center [446, 209] width 399 height 30
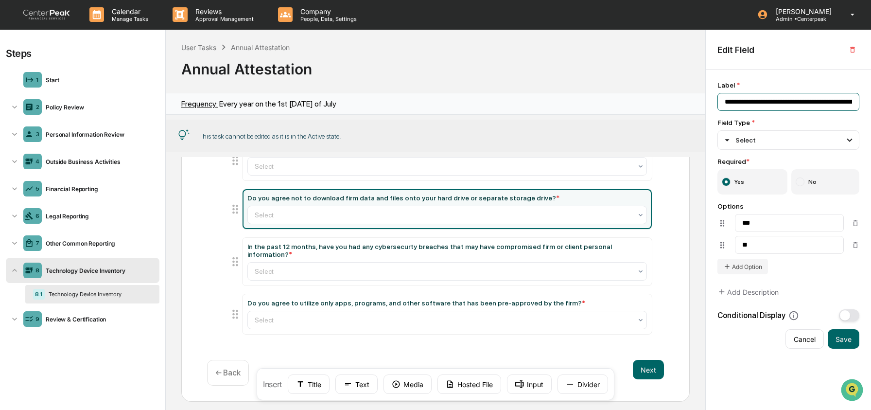
click at [742, 104] on input "**********" at bounding box center [788, 102] width 142 height 18
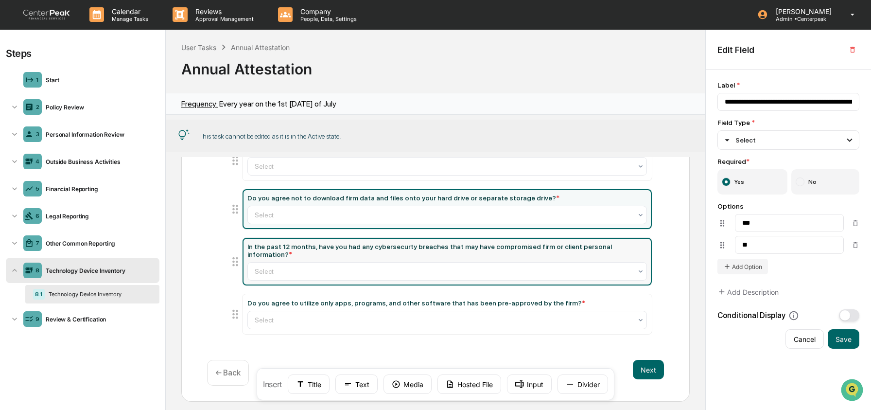
click at [309, 249] on div "In the past 12 months, have you had any cybersecurty breaches that may have com…" at bounding box center [446, 251] width 399 height 16
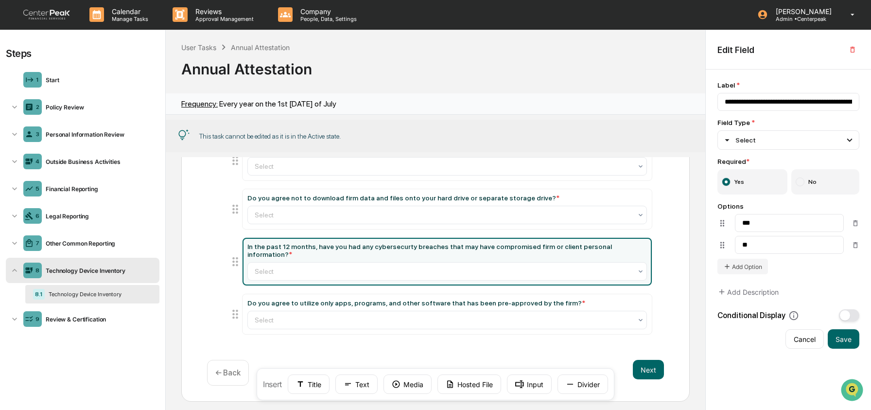
click at [309, 249] on div "In the past 12 months, have you had any cybersecurty breaches that may have com…" at bounding box center [446, 251] width 399 height 16
click at [786, 98] on input "**********" at bounding box center [788, 102] width 142 height 18
click at [786, 101] on input "**********" at bounding box center [788, 102] width 142 height 18
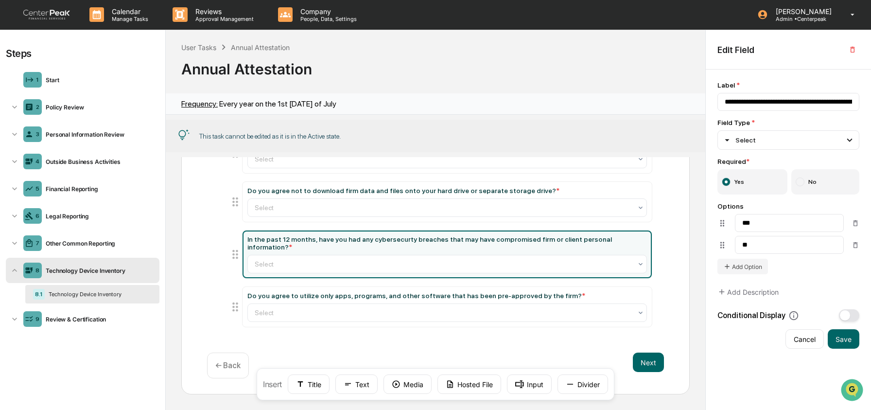
scroll to position [317, 0]
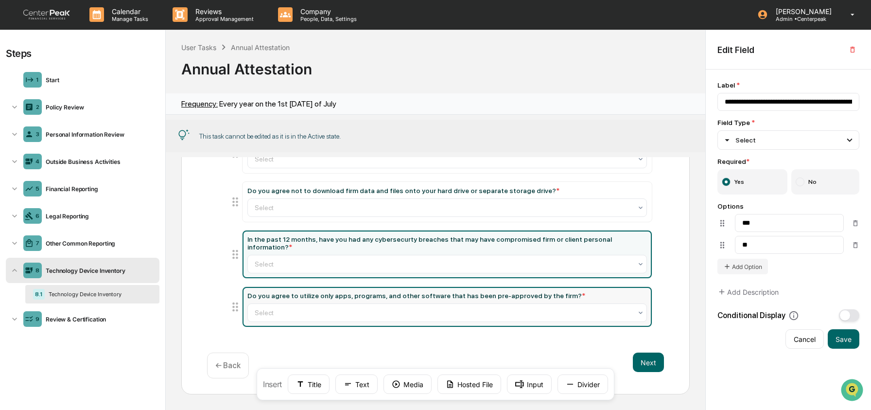
click at [372, 296] on div "Do you agree to utilize only apps, programs, and other software that has been p…" at bounding box center [416, 296] width 338 height 8
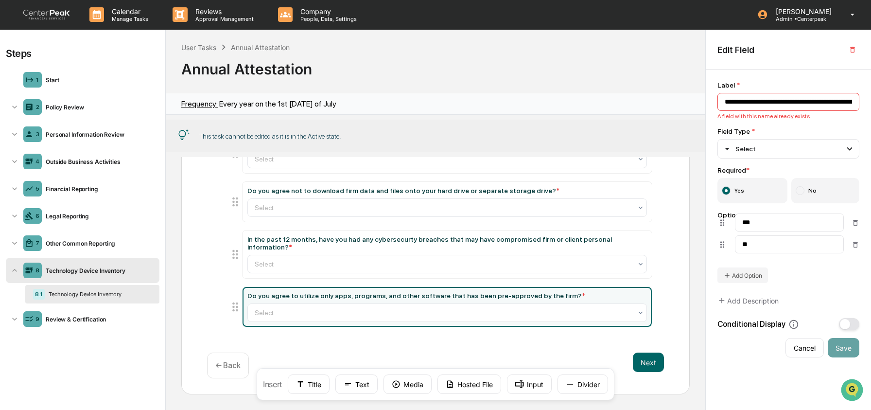
type input "**********"
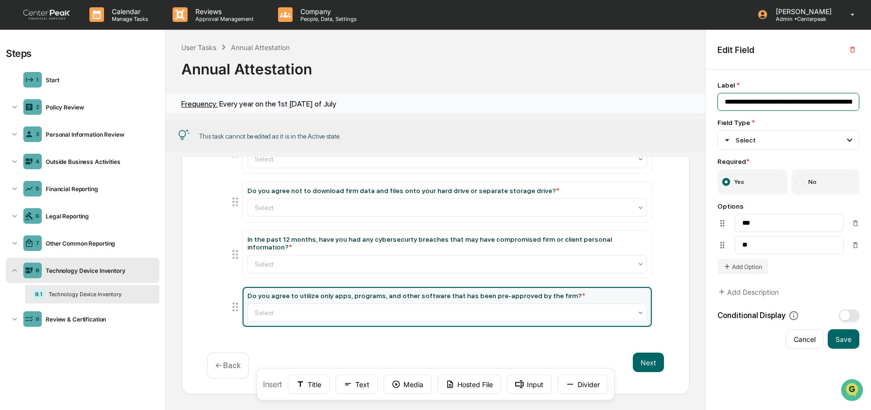
click at [773, 100] on input "**********" at bounding box center [788, 102] width 142 height 18
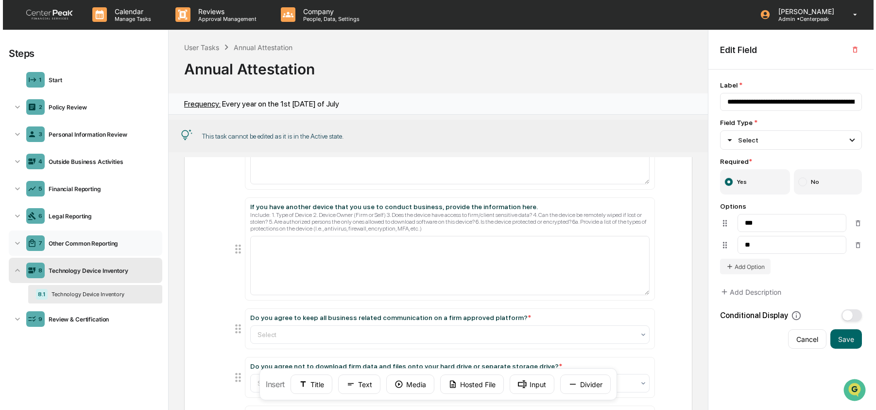
scroll to position [0, 0]
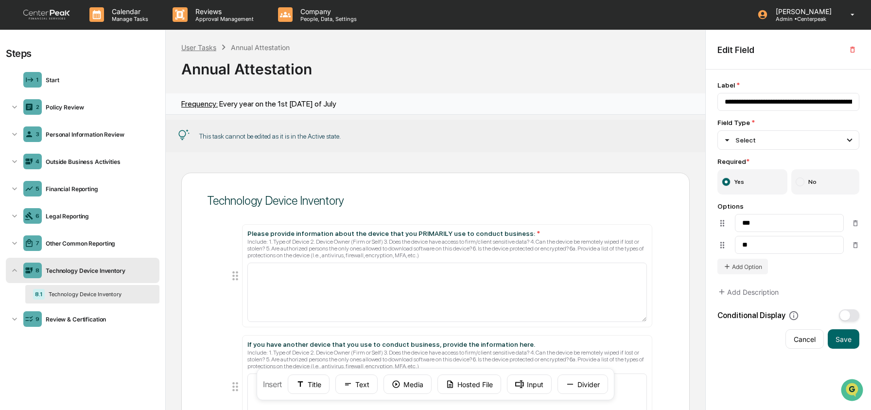
click at [206, 46] on div "User Tasks" at bounding box center [198, 47] width 35 height 8
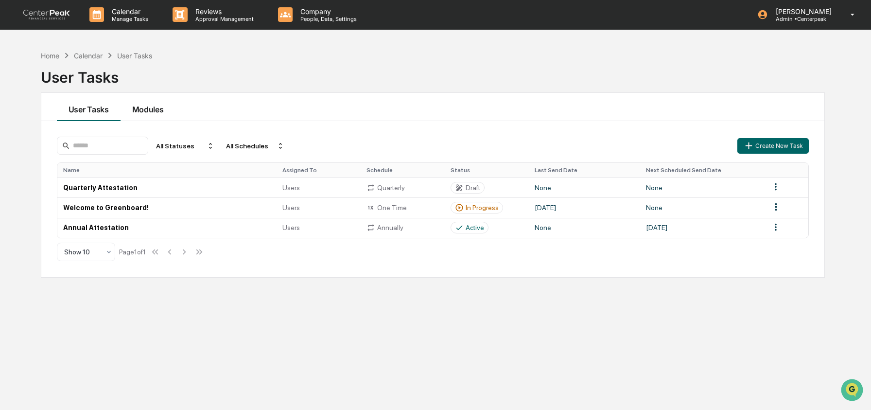
click at [173, 116] on button "Modules" at bounding box center [148, 107] width 55 height 28
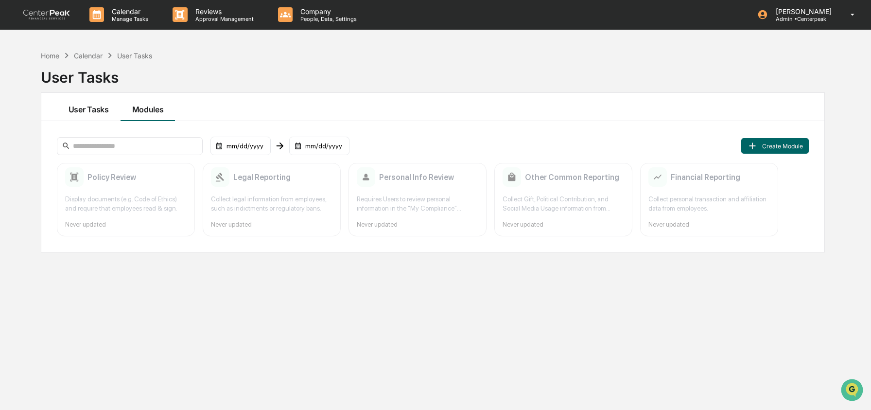
click at [81, 114] on button "User Tasks" at bounding box center [89, 107] width 64 height 28
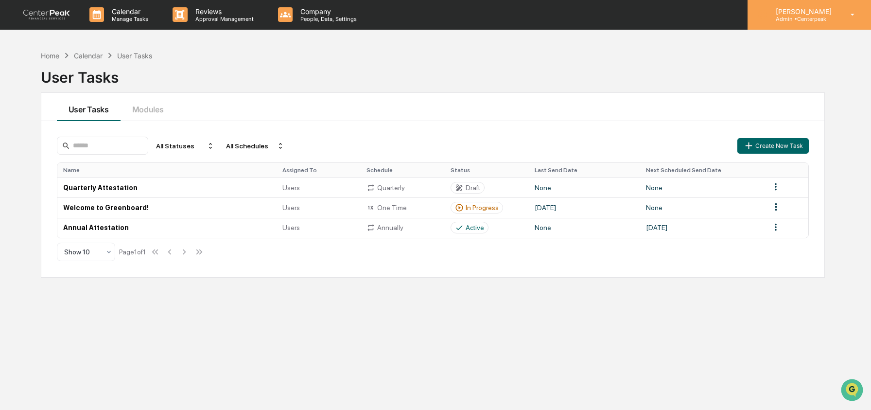
click at [825, 21] on p "Admin • Centerpeak" at bounding box center [802, 19] width 69 height 7
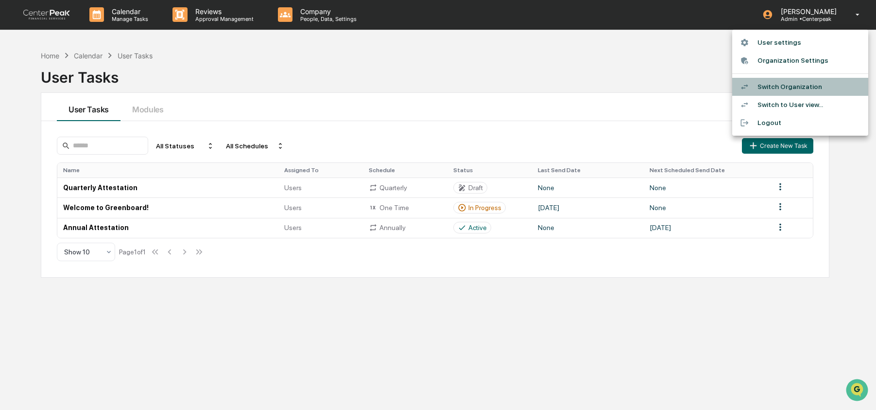
click at [813, 84] on li "Switch Organization" at bounding box center [801, 87] width 136 height 18
